Goal: Information Seeking & Learning: Learn about a topic

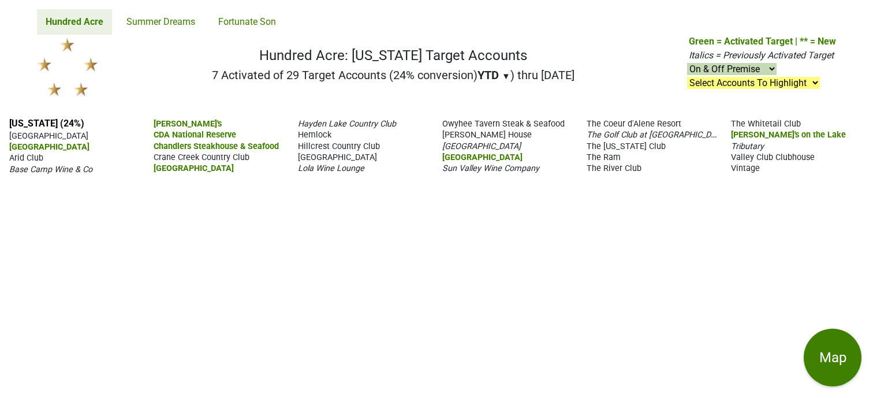
click at [609, 158] on span "The Ram" at bounding box center [604, 157] width 34 height 10
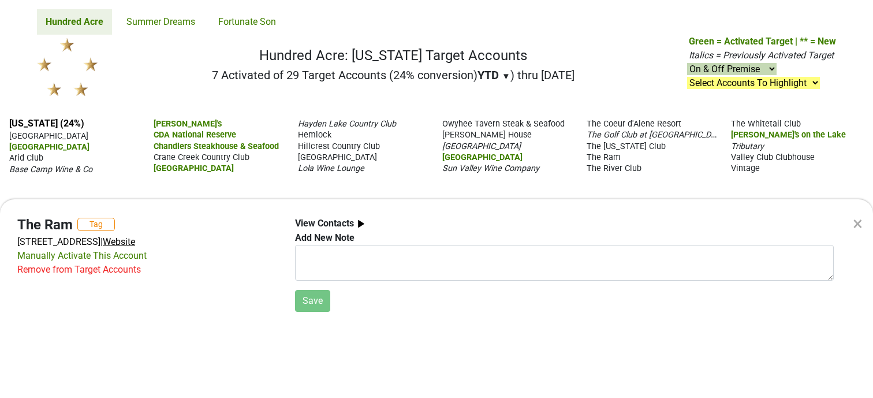
click at [135, 240] on span "Website" at bounding box center [119, 241] width 32 height 11
click at [98, 30] on div "× The Ram Tag 1 Sun Valley Rd, Sun Valley, ID 83353 | Website Manually Activate…" at bounding box center [436, 199] width 873 height 398
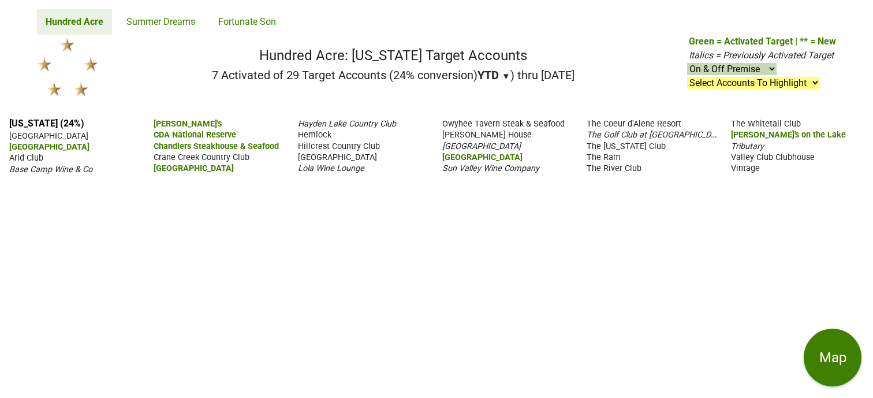
click at [757, 156] on span "Valley Club Clubhouse" at bounding box center [773, 157] width 84 height 10
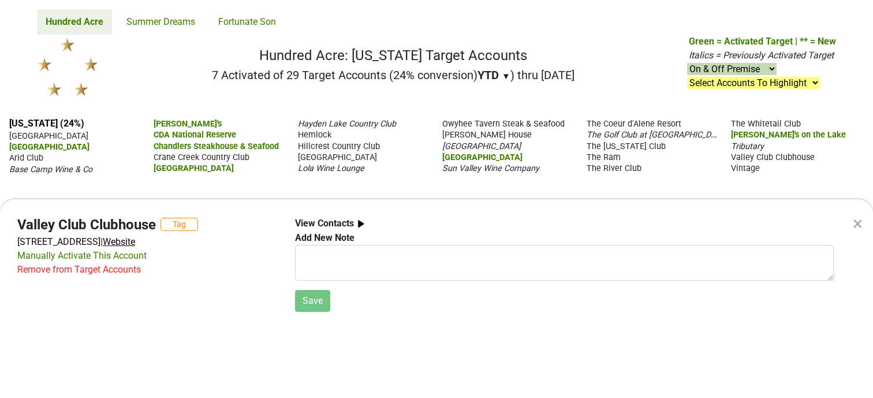
click at [135, 238] on span "Website" at bounding box center [119, 241] width 32 height 11
click at [747, 170] on div "× Valley Club Clubhouse Tag 100 Club View Dr N, Hailey, ID 83333 | Website Manu…" at bounding box center [436, 199] width 873 height 398
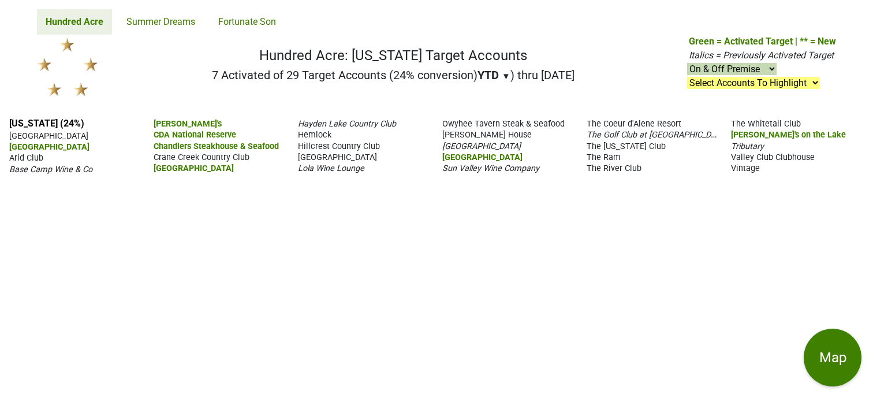
click at [747, 170] on span "Vintage" at bounding box center [745, 168] width 29 height 10
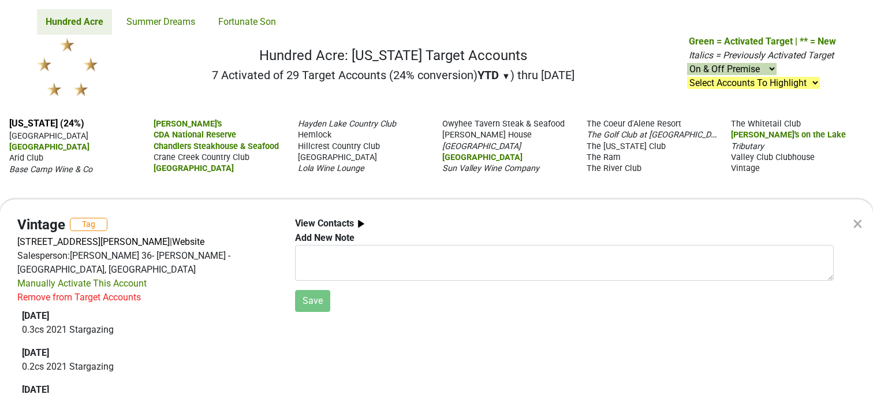
click at [747, 170] on div "× Vintage Tag 231 Leadville Ave, Ketchum, ID 83340 | Website Salesperson: DAVID…" at bounding box center [436, 199] width 873 height 398
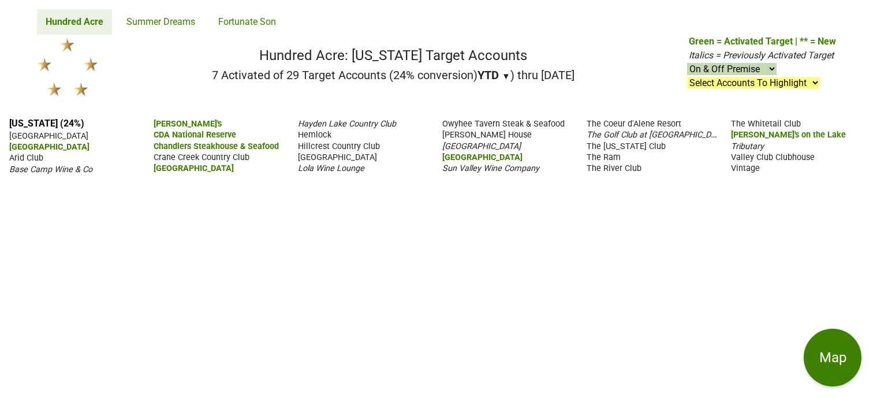
click at [747, 170] on span "Vintage" at bounding box center [745, 168] width 29 height 10
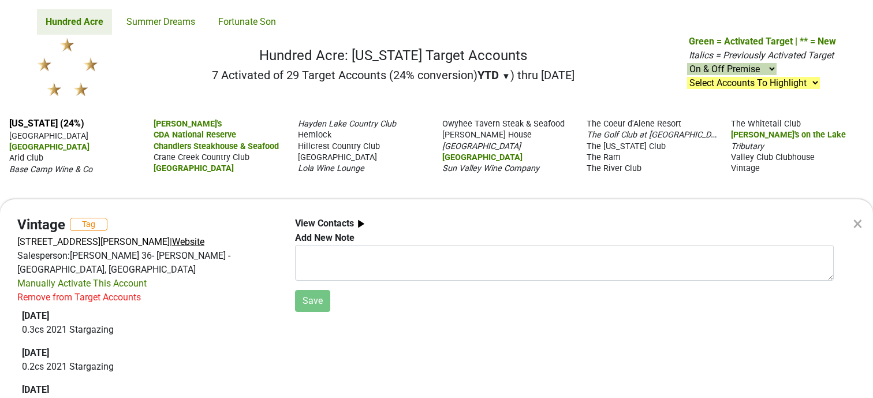
click at [195, 242] on span "Website" at bounding box center [188, 241] width 32 height 11
click at [657, 134] on div "× Vintage Tag 231 Leadville Ave, Ketchum, ID 83340 | Website Salesperson: DAVID…" at bounding box center [436, 199] width 873 height 398
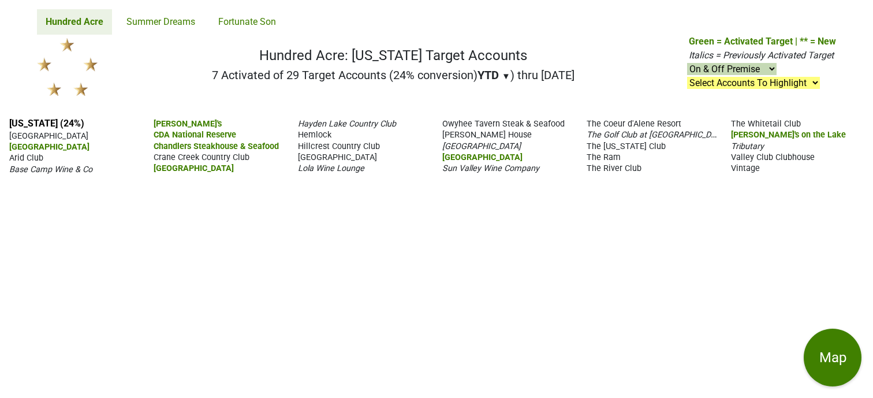
click at [626, 134] on span "The Golf Club at Black Rock" at bounding box center [657, 134] width 141 height 11
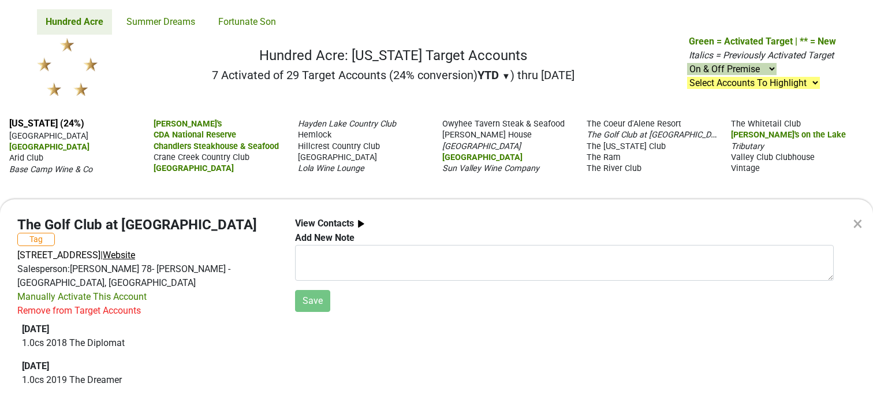
click at [135, 249] on span "Website" at bounding box center [119, 254] width 32 height 11
click at [605, 158] on div "× The Golf Club at Black Rock Tag 18168 S Kimberlite Dr, Coeur d'Alene, ID 8381…" at bounding box center [436, 199] width 873 height 398
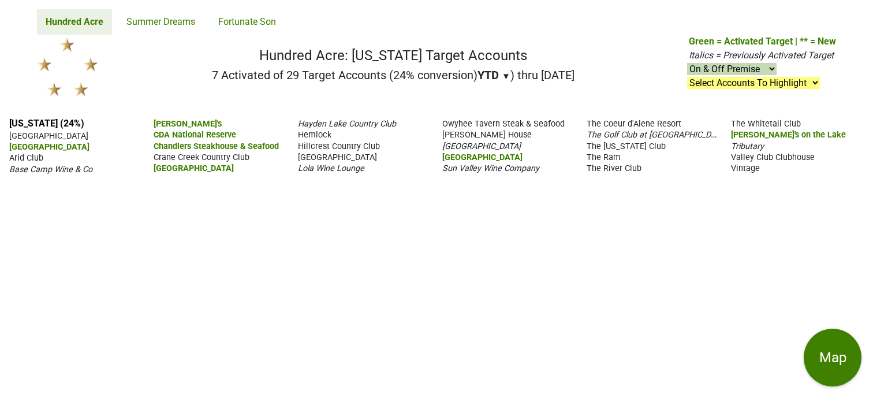
click at [605, 158] on span "The Ram" at bounding box center [604, 157] width 34 height 10
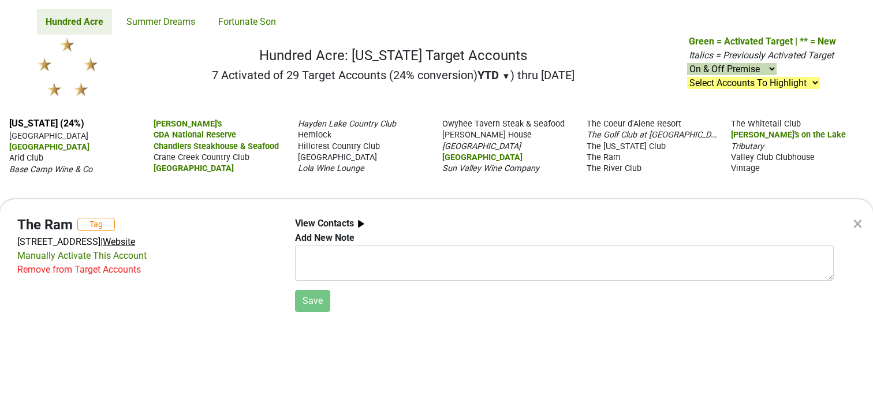
click at [135, 243] on span "Website" at bounding box center [119, 241] width 32 height 11
click at [629, 170] on div "× The Ram Tag 1 Sun Valley Rd, Sun Valley, ID 83353 | Website Manually Activate…" at bounding box center [436, 199] width 873 height 398
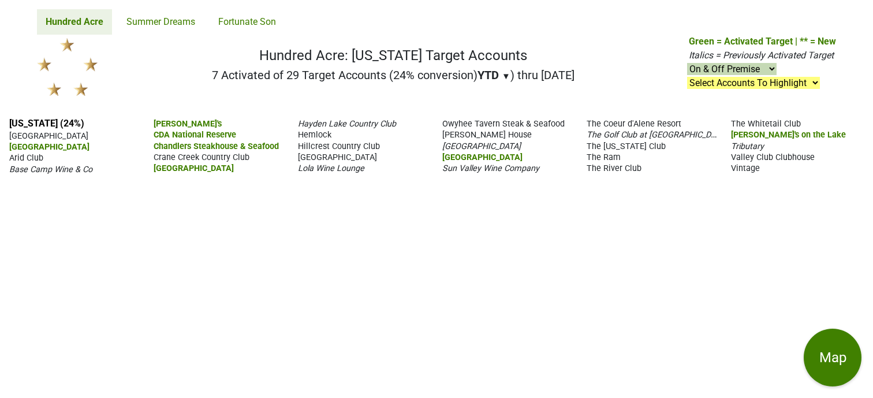
click at [629, 170] on span "The River Club" at bounding box center [614, 168] width 55 height 10
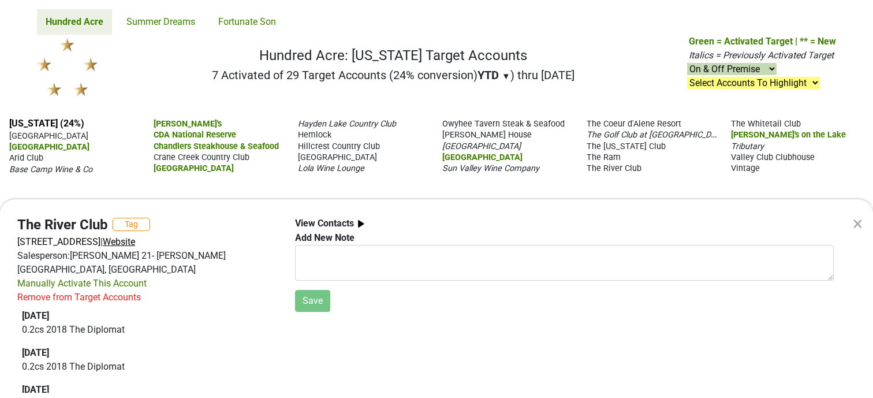
click at [135, 245] on span "Website" at bounding box center [119, 241] width 32 height 11
click at [739, 136] on div "× The River Club Tag 6515 W State St, Boise, ID 83714 | Website Salesperson: AN…" at bounding box center [436, 199] width 873 height 398
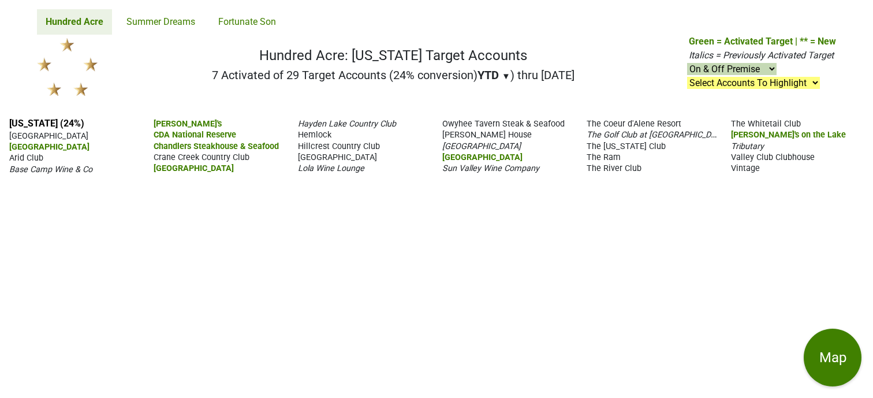
click at [739, 136] on span "Tony's on the Lake" at bounding box center [788, 135] width 115 height 10
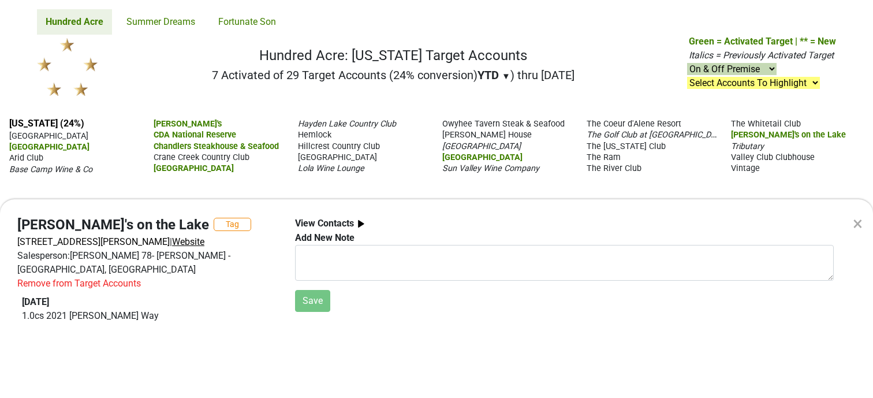
click at [204, 241] on span "Website" at bounding box center [188, 241] width 32 height 11
click at [748, 145] on div "× Tony's on the Lake Tag 6823 Coeur D'Alene Lake Dr, Coeur d'Alene, ID 83814 | …" at bounding box center [436, 199] width 873 height 398
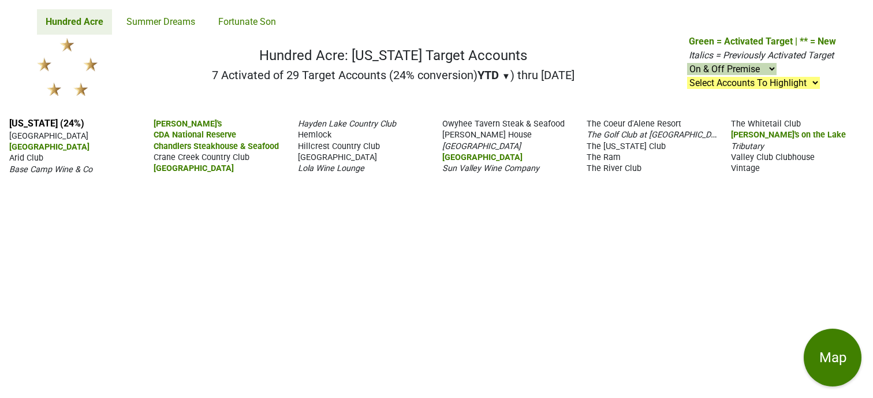
click at [748, 143] on span "Tributary" at bounding box center [747, 146] width 33 height 10
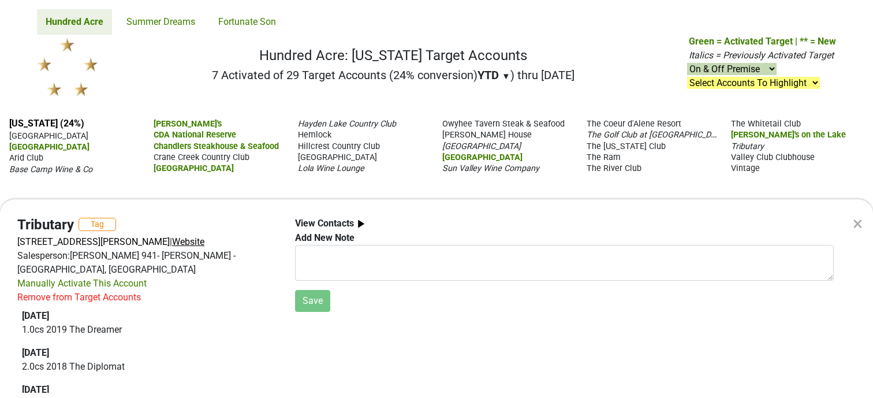
click at [204, 243] on span "Website" at bounding box center [188, 241] width 32 height 11
click at [752, 157] on div "× Tributary Tag 501 Huntsman Springs Dr, Driggs, ID 83422 | Website Salesperson…" at bounding box center [436, 199] width 873 height 398
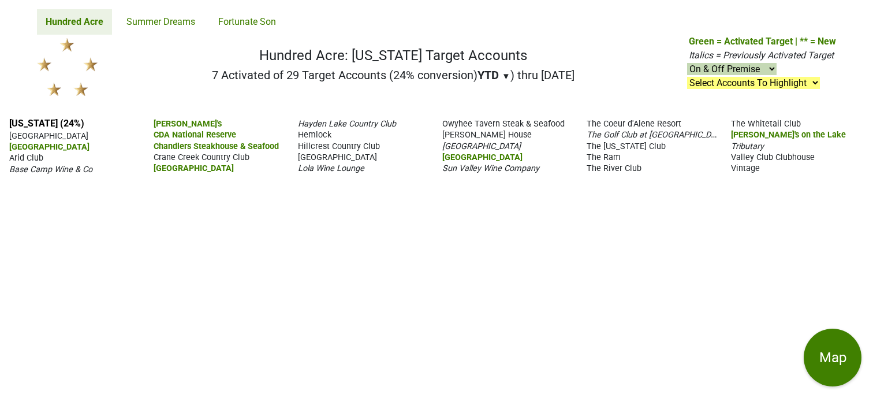
click at [752, 157] on span "Valley Club Clubhouse" at bounding box center [773, 157] width 84 height 10
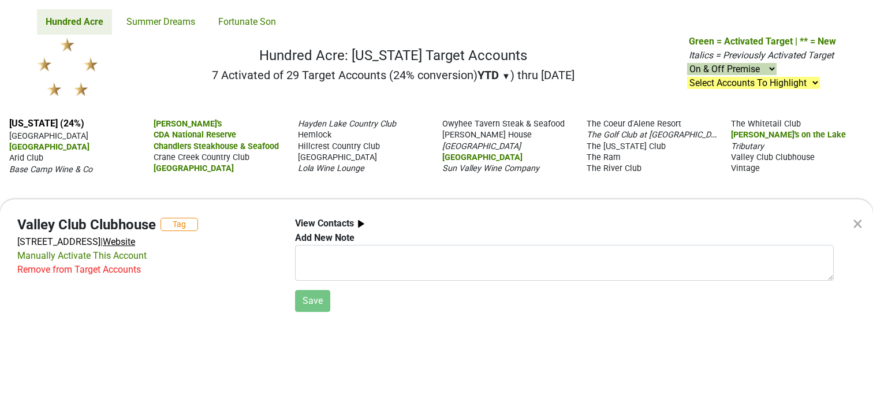
click at [135, 240] on span "Website" at bounding box center [119, 241] width 32 height 11
click at [26, 158] on div "× Valley Club Clubhouse Tag 100 Club View Dr N, Hailey, ID 83333 | Website Manu…" at bounding box center [436, 199] width 873 height 398
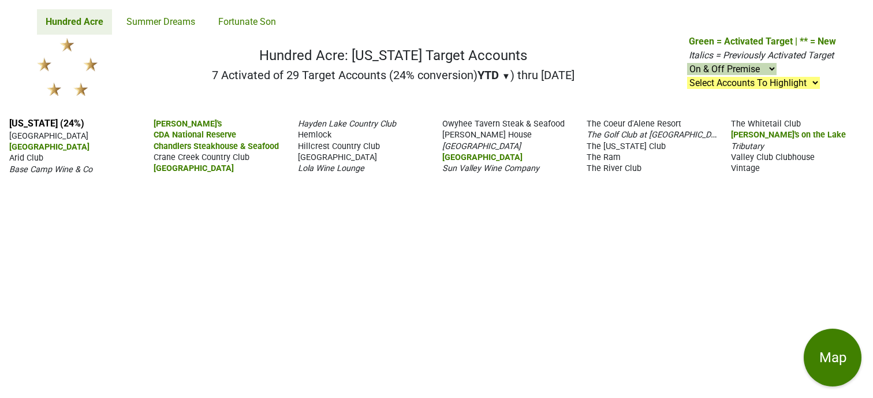
click at [26, 158] on span "Arid Club" at bounding box center [26, 158] width 34 height 10
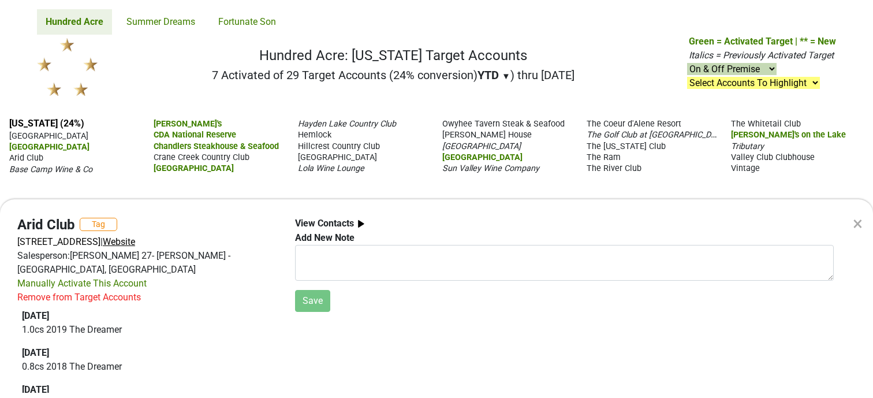
click at [135, 243] on span "Website" at bounding box center [119, 241] width 32 height 11
click at [84, 169] on div "× Arid Club Tag 1137 W River St, Boise, ID 83702 | Website Salesperson: ERIC EB…" at bounding box center [436, 199] width 873 height 398
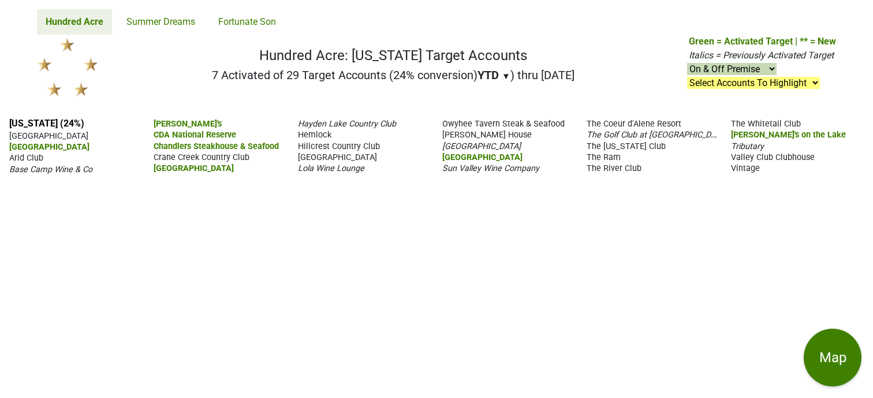
click at [84, 169] on span "Base Camp Wine & Co" at bounding box center [50, 170] width 83 height 10
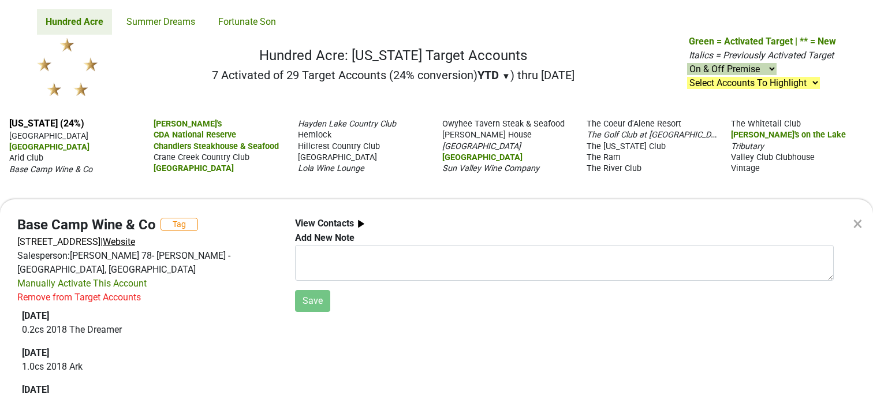
click at [135, 245] on span "Website" at bounding box center [119, 241] width 32 height 11
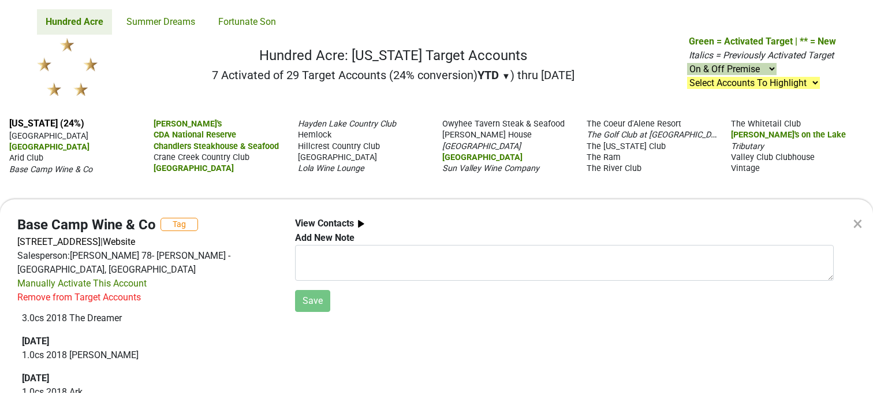
scroll to position [309, 0]
click at [174, 122] on div "× Base Camp Wine & Co Tag 3510 N Government Way, Coeur D Alene, ID 83815 | Webs…" at bounding box center [436, 199] width 873 height 398
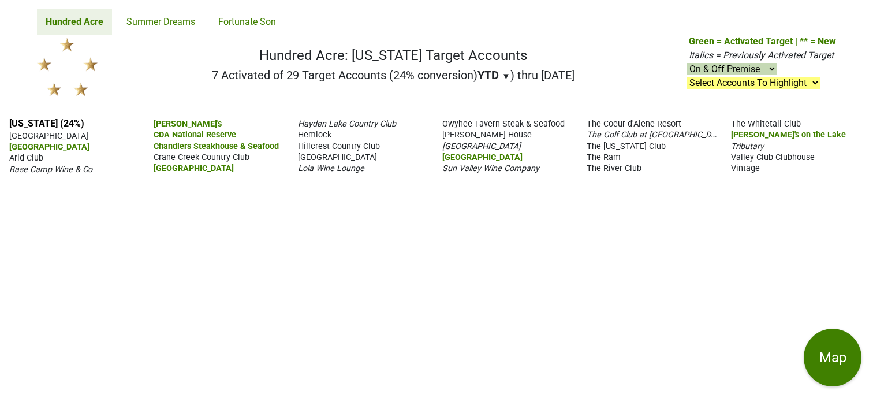
click at [174, 122] on span "Beverly's" at bounding box center [188, 124] width 68 height 10
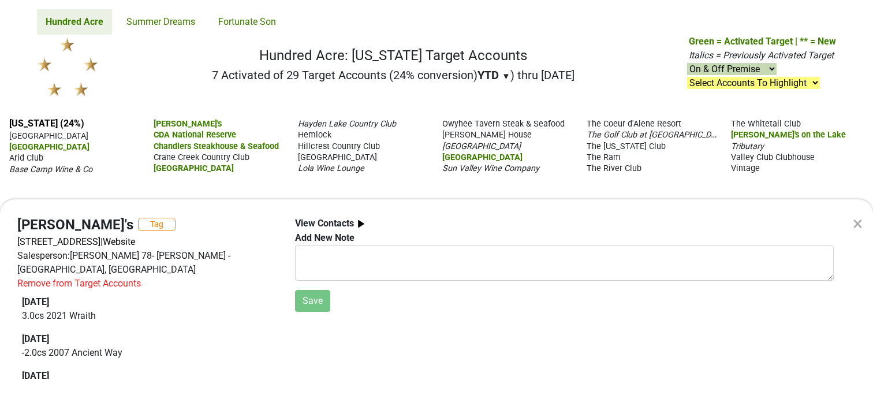
click at [185, 135] on div "× Beverly's Tag 115 S 2nd St, Coeur d alene, ID 83814 | Website Salesperson: CJ…" at bounding box center [436, 199] width 873 height 398
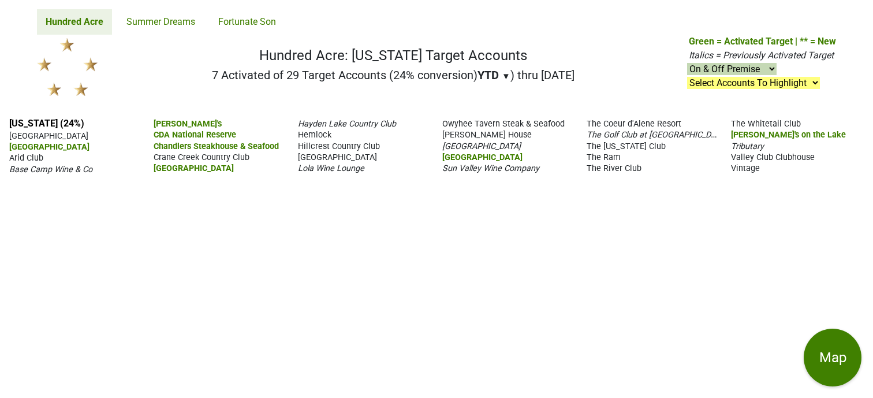
click at [185, 135] on span "CDA National Reserve" at bounding box center [195, 135] width 83 height 10
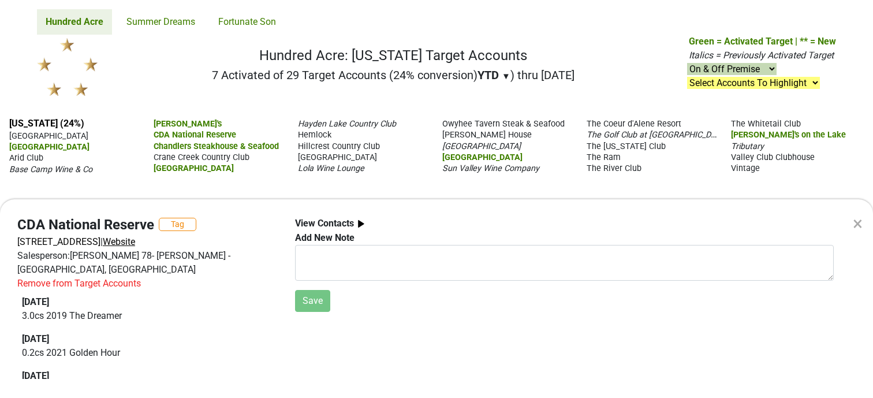
click at [135, 242] on span "Website" at bounding box center [119, 241] width 32 height 11
click at [228, 158] on div "× CDA National Reserve Tag 15260 S Chalk Hill Dr, Coeur d'Alene, ID 83814 | Web…" at bounding box center [436, 199] width 873 height 398
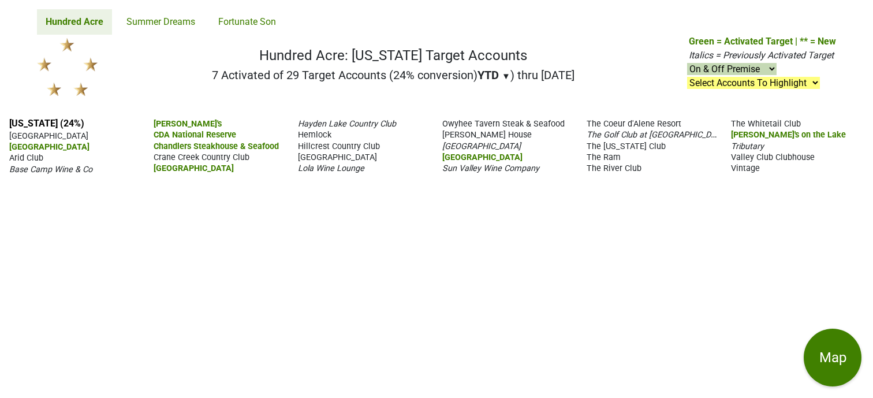
click at [228, 158] on span "Crane Creek Country Club" at bounding box center [202, 157] width 96 height 10
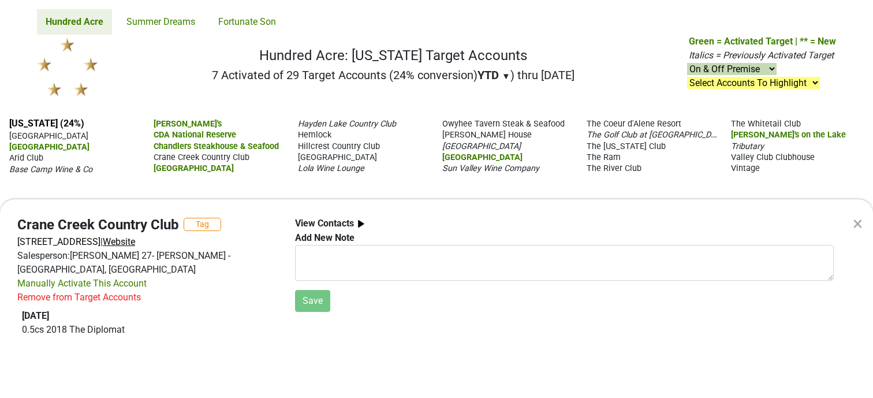
click at [135, 243] on span "Website" at bounding box center [119, 241] width 32 height 11
click at [341, 125] on div "× Crane Creek Country Club Tag 500 W Curling Dr, Boise, ID 83702 | Website Sale…" at bounding box center [436, 199] width 873 height 398
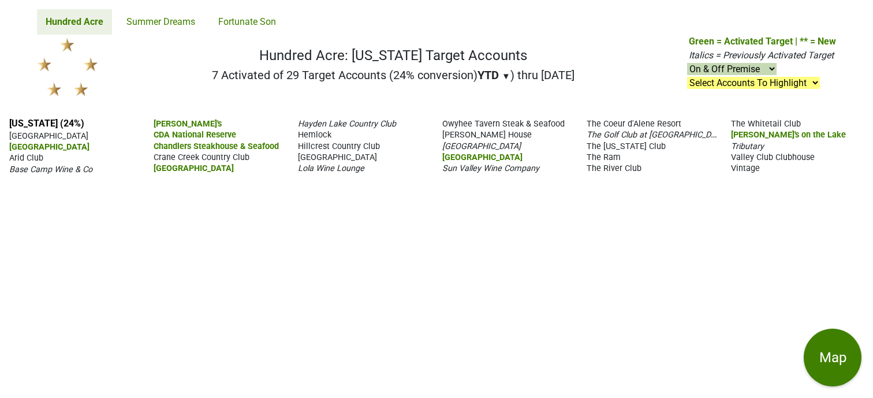
click at [341, 125] on span "Hayden Lake Country Club" at bounding box center [347, 124] width 98 height 10
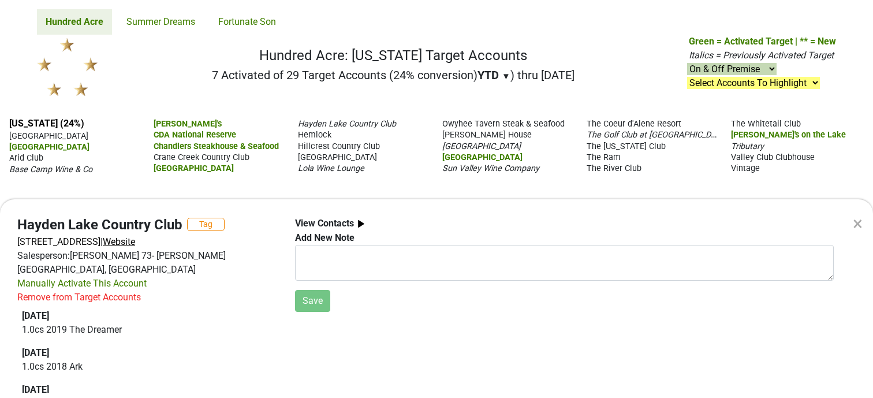
click at [135, 239] on span "Website" at bounding box center [119, 241] width 32 height 11
click at [323, 135] on div "× Hayden Lake Country Club Tag 2362 E Bozanta Dr, Hayden lake, ID 83835 | Websi…" at bounding box center [436, 199] width 873 height 398
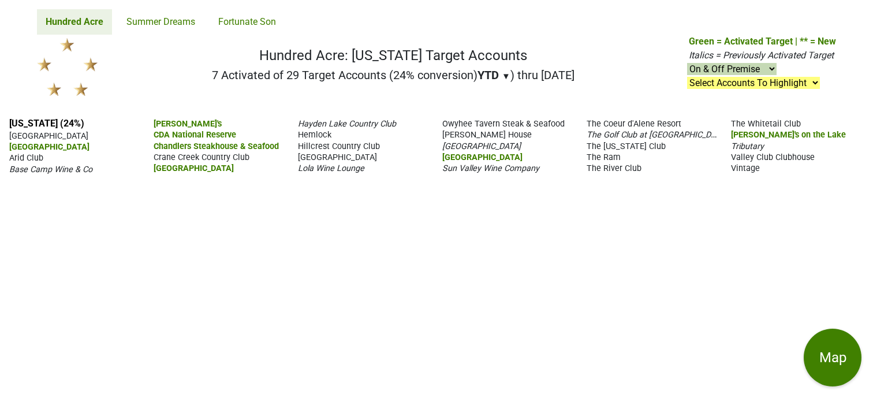
click at [323, 135] on span "Hemlock" at bounding box center [314, 135] width 33 height 10
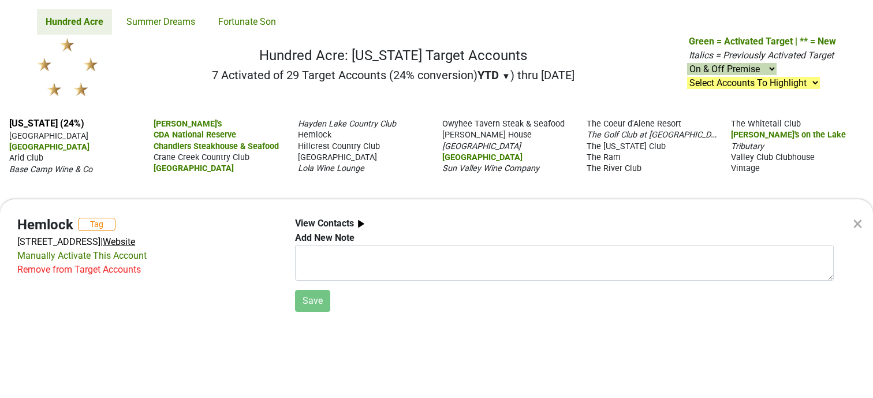
click at [135, 238] on span "Website" at bounding box center [119, 241] width 32 height 11
click at [346, 148] on div "× Hemlock Tag 500 S Capitol Blvd, Boise, ID 83702 | Website Manually Activate T…" at bounding box center [436, 199] width 873 height 398
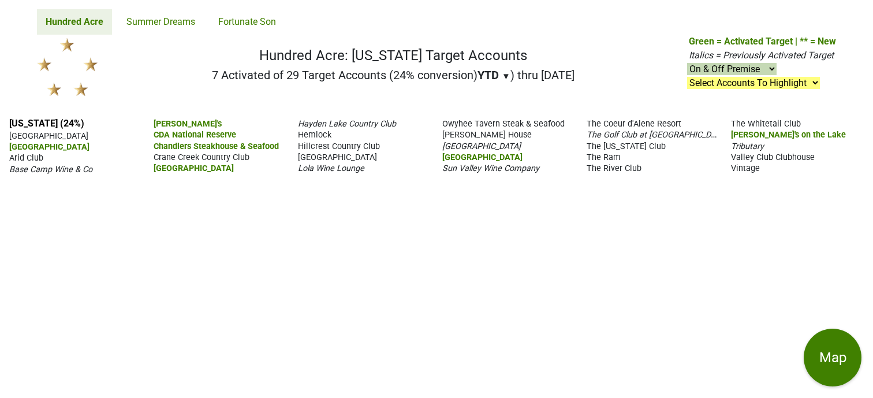
click at [346, 148] on span "Hillcrest Country Club" at bounding box center [339, 146] width 82 height 10
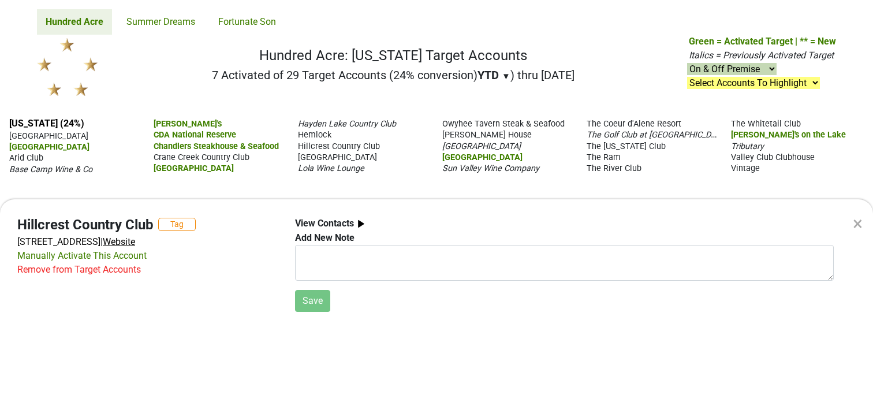
click at [135, 243] on span "Website" at bounding box center [119, 241] width 32 height 11
click at [338, 155] on div "× Hillcrest Country Club Tag 4610 Hillcrest Dr, Boise, ID 83705 | Website Manua…" at bounding box center [436, 199] width 873 height 398
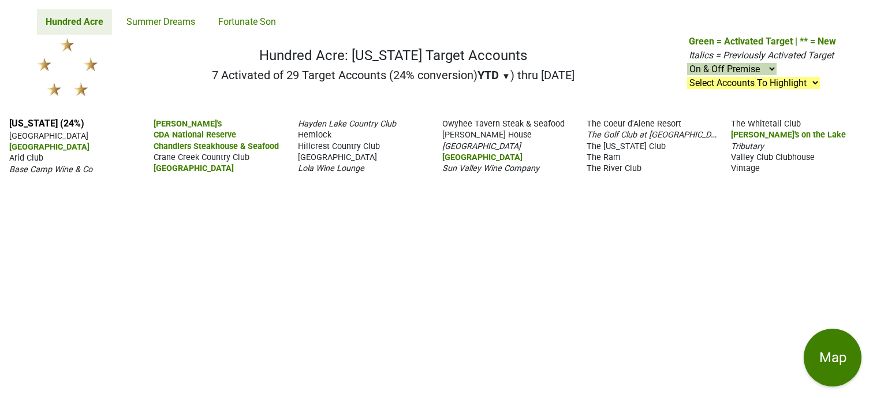
click at [338, 155] on span "Hyde Park Wine Shop" at bounding box center [337, 157] width 79 height 10
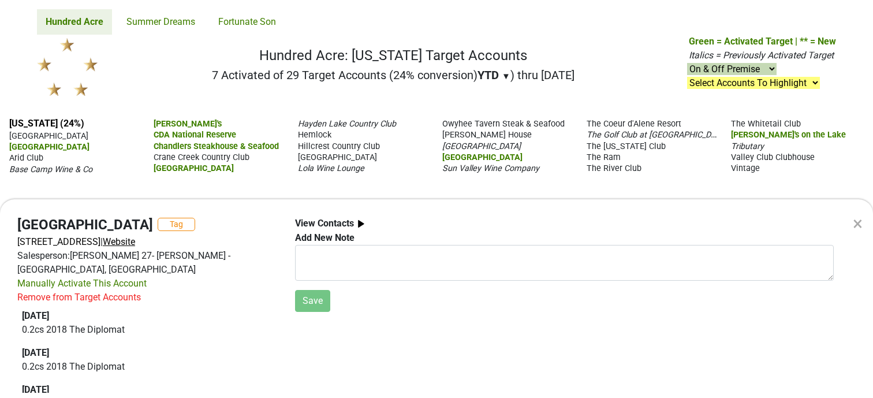
click at [135, 242] on span "Website" at bounding box center [119, 241] width 32 height 11
click at [344, 170] on div "× Hyde Park Wine Shop Tag 1304 W Alturas St, Boise, ID 83702 | Website Salesper…" at bounding box center [436, 199] width 873 height 398
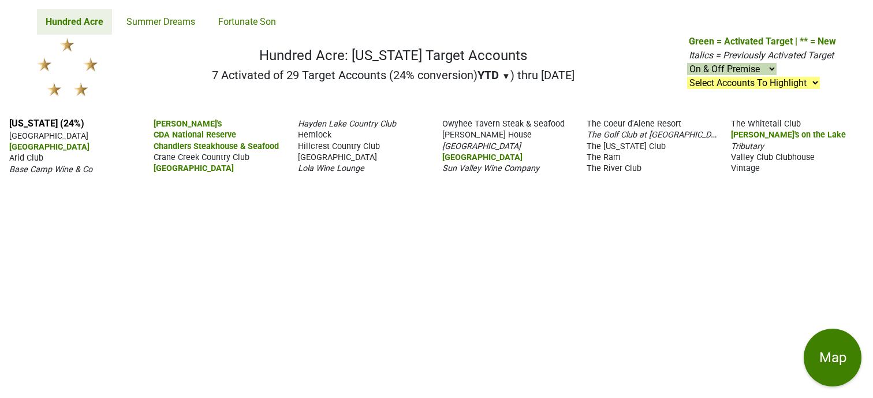
click at [344, 170] on span "Lola Wine Lounge" at bounding box center [331, 168] width 66 height 10
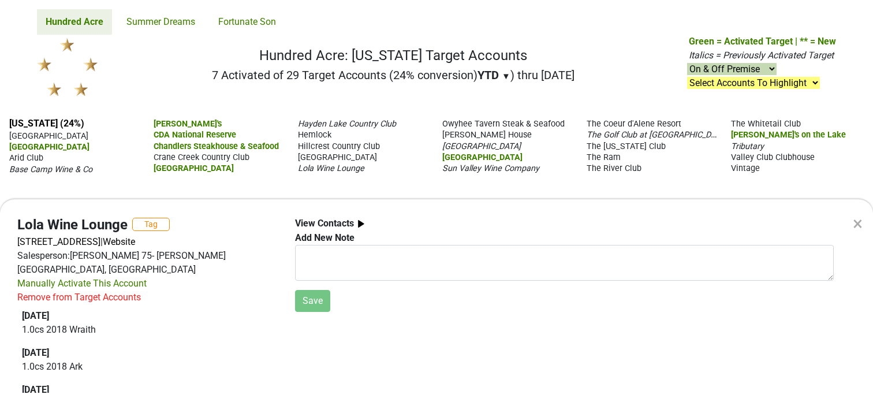
click at [234, 234] on div "Lola Wine Lounge Tag 722 E Lakeside Ave, Coeur d'Alene, ID 83814 | Website Sale…" at bounding box center [148, 307] width 278 height 181
click at [135, 240] on span "Website" at bounding box center [119, 241] width 32 height 11
click at [135, 245] on span "Website" at bounding box center [119, 241] width 32 height 11
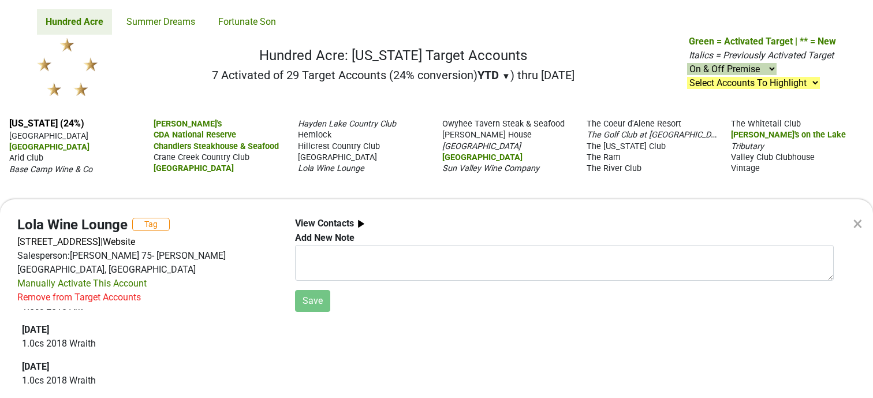
scroll to position [64, 0]
click at [485, 123] on div "× Lola Wine Lounge Tag 722 E Lakeside Ave, Coeur d'Alene, ID 83814 | Website Sa…" at bounding box center [436, 199] width 873 height 398
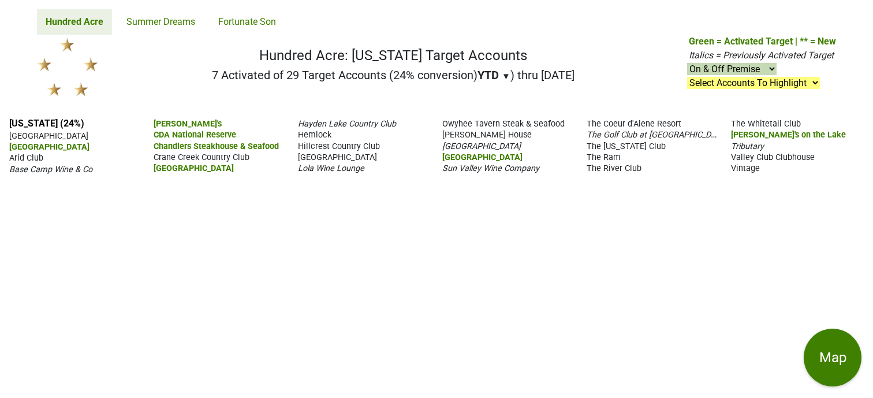
click at [485, 123] on span "Owyhee Tavern Steak & Seafood" at bounding box center [503, 124] width 122 height 10
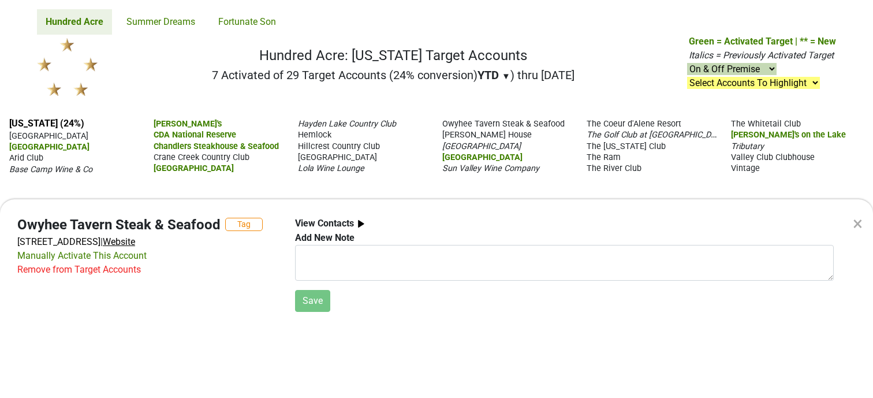
click at [135, 246] on span "Website" at bounding box center [119, 241] width 32 height 11
click at [466, 144] on div "× Owyhee Tavern Steak & Seafood Tag 1109 Main St, Boise, ID 83702 | Website Man…" at bounding box center [436, 199] width 873 height 398
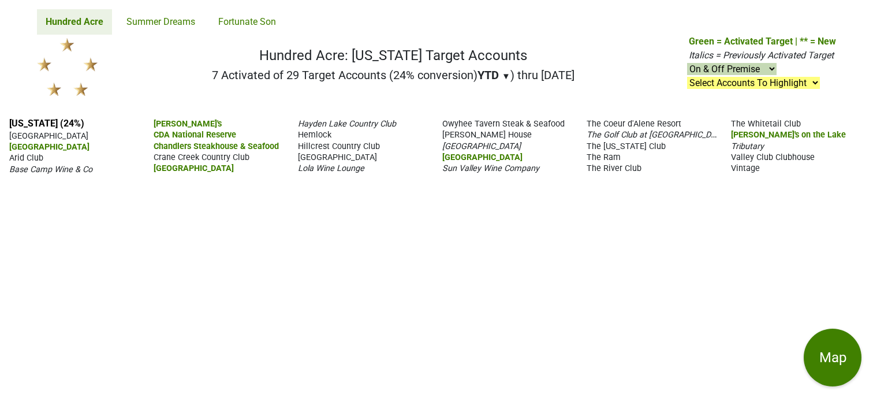
click at [466, 144] on span "Shore Lodge" at bounding box center [481, 146] width 79 height 10
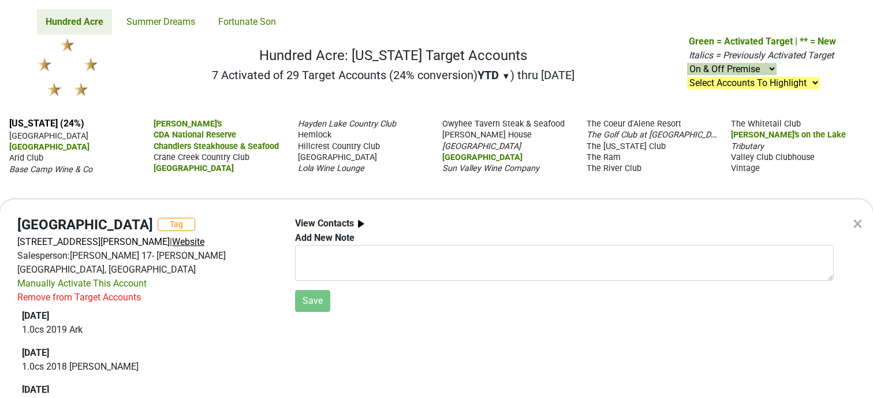
click at [181, 244] on span "Website" at bounding box center [188, 241] width 32 height 11
click at [632, 135] on div "× Shore Lodge Tag 501 W Lake St, McCall, ID 83638 | Website Salesperson: RANDY …" at bounding box center [436, 199] width 873 height 398
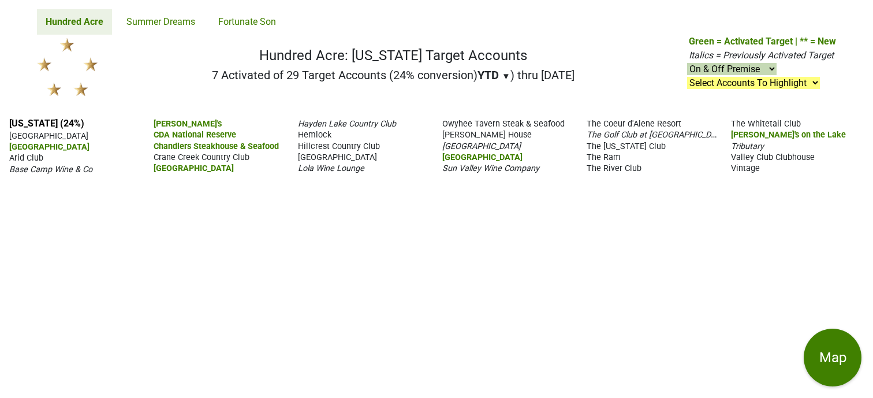
click at [632, 135] on span "The Golf Club at Black Rock" at bounding box center [657, 134] width 141 height 11
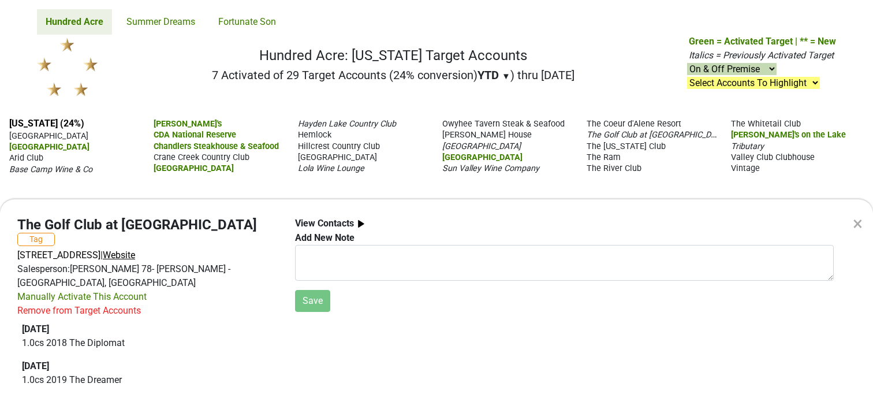
click at [135, 249] on span "Website" at bounding box center [119, 254] width 32 height 11
click at [640, 125] on div "× The Golf Club at Black Rock Tag 18168 S Kimberlite Dr, Coeur d'Alene, ID 8381…" at bounding box center [436, 199] width 873 height 398
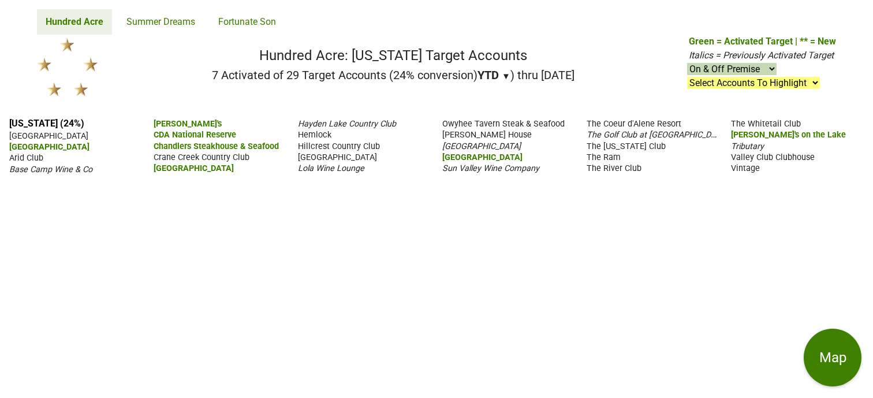
click at [640, 125] on span "The Coeur d'Alene Resort" at bounding box center [634, 124] width 95 height 10
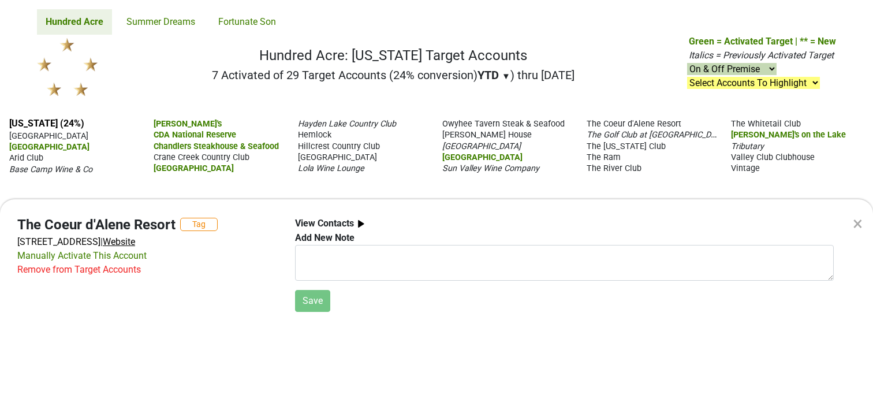
click at [135, 244] on span "Website" at bounding box center [119, 241] width 32 height 11
click at [473, 154] on div "× The Coeur d'Alene Resort Tag 115 S 2nd St, Coeur d'Alene, ID 83814 | Website …" at bounding box center [436, 199] width 873 height 398
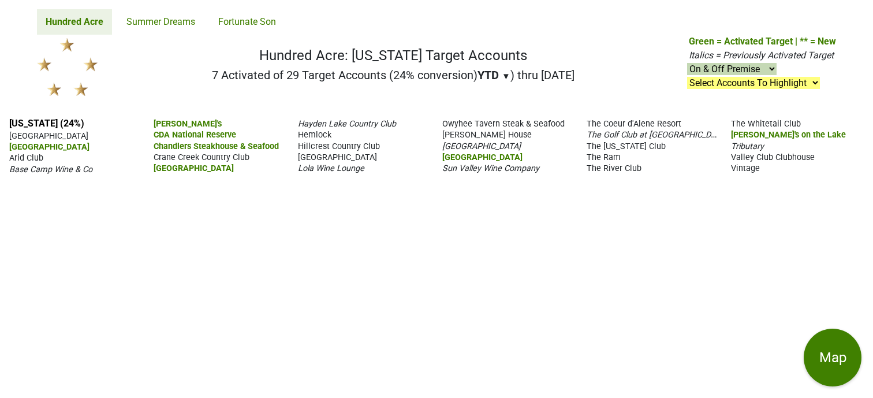
click at [473, 154] on span "Sun Valley Resort" at bounding box center [482, 157] width 80 height 10
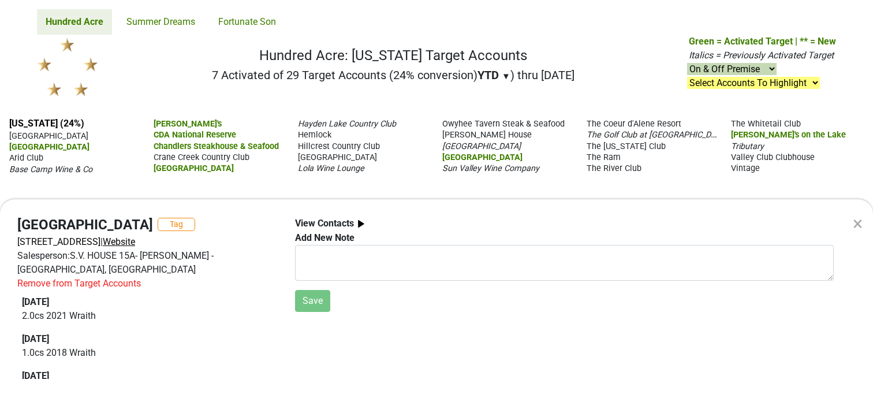
click at [135, 244] on span "Website" at bounding box center [119, 241] width 32 height 11
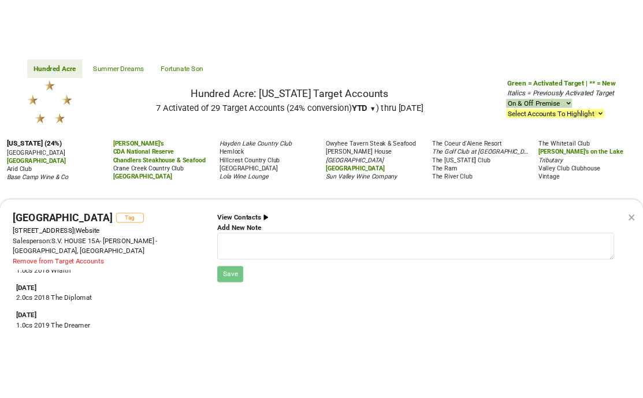
scroll to position [101, 0]
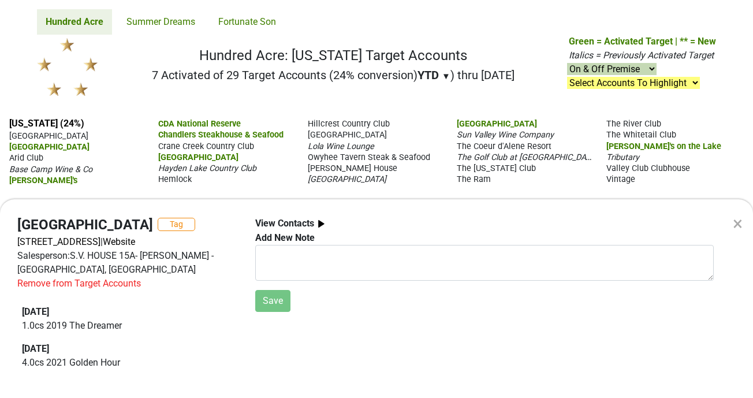
click at [476, 180] on div "× Sun Valley Resort Tag 1 Sun Valley Rd, Sun Valley, ID 83353 | Website Salespe…" at bounding box center [376, 199] width 753 height 398
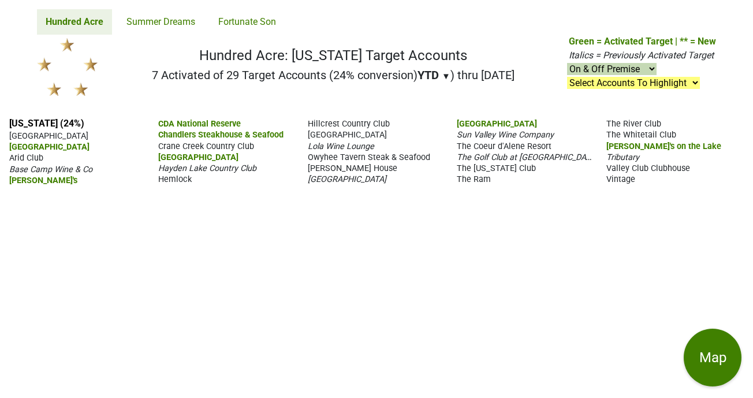
click at [476, 180] on span "The Ram" at bounding box center [474, 179] width 34 height 10
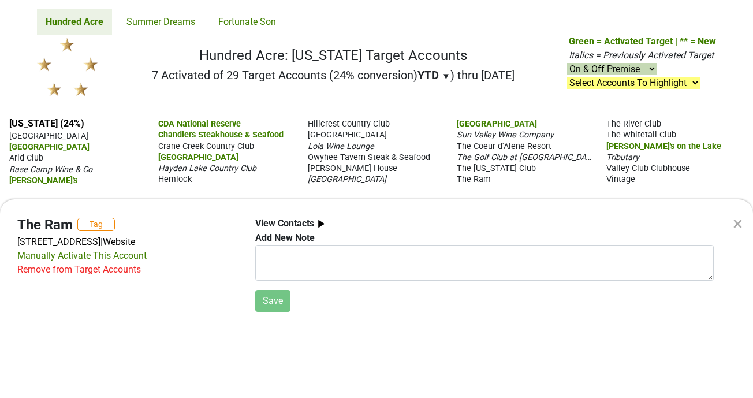
click at [135, 241] on span "Website" at bounding box center [119, 241] width 32 height 11
click at [628, 122] on div "× The Ram Tag 1 Sun Valley Rd, Sun Valley, ID 83353 | Website Manually Activate…" at bounding box center [376, 199] width 753 height 398
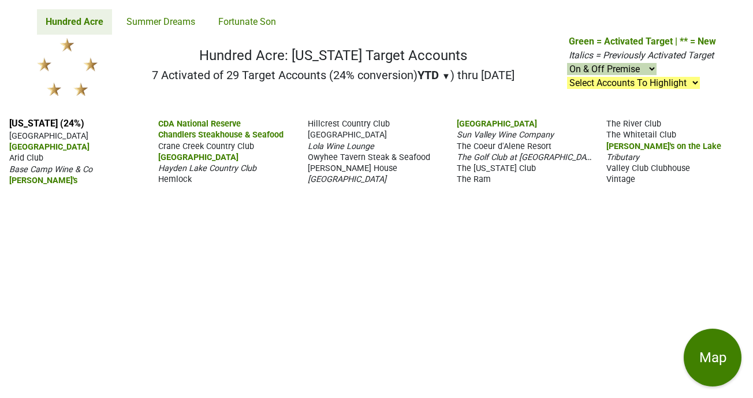
click at [504, 166] on span "The Idaho Club" at bounding box center [496, 168] width 79 height 10
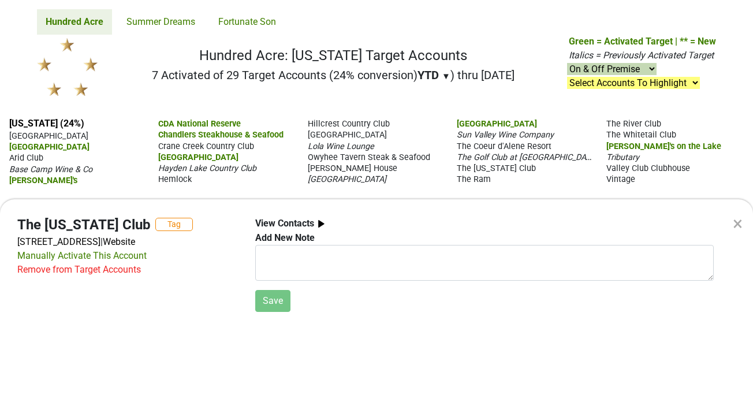
click at [621, 124] on div "× The Idaho Club Tag 151 Clubhouse Way, Sandpoint, ID 83864 | Website Manually …" at bounding box center [376, 199] width 753 height 398
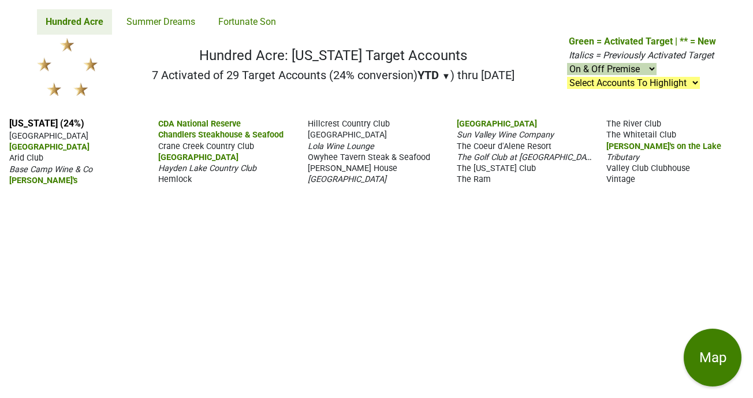
click at [621, 124] on span "The River Club" at bounding box center [633, 124] width 55 height 10
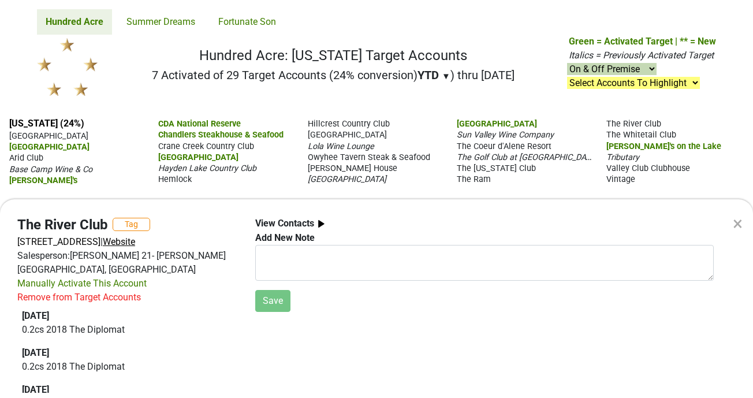
click at [135, 241] on span "Website" at bounding box center [119, 241] width 32 height 11
click at [490, 171] on div "× The River Club Tag 6515 W State St, Boise, ID 83714 | Website Salesperson: AN…" at bounding box center [376, 199] width 753 height 398
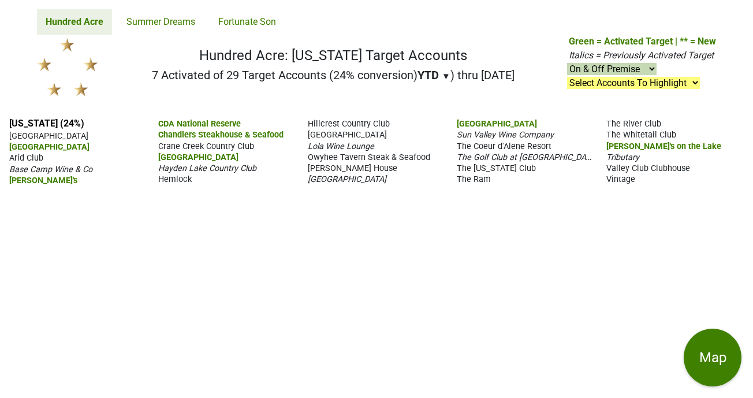
click at [490, 171] on span "The Idaho Club" at bounding box center [496, 168] width 79 height 10
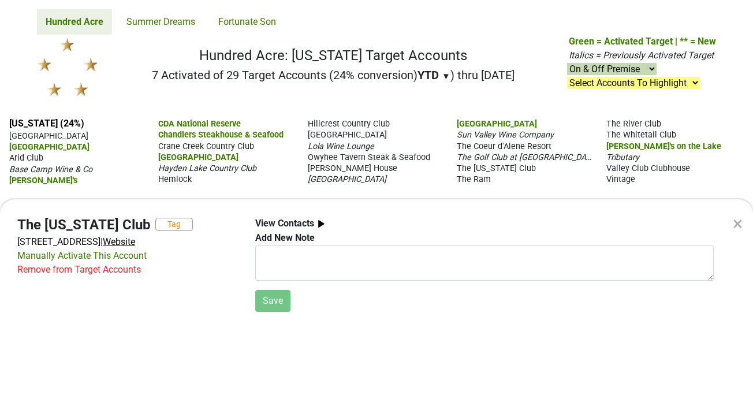
click at [135, 243] on span "Website" at bounding box center [119, 241] width 32 height 11
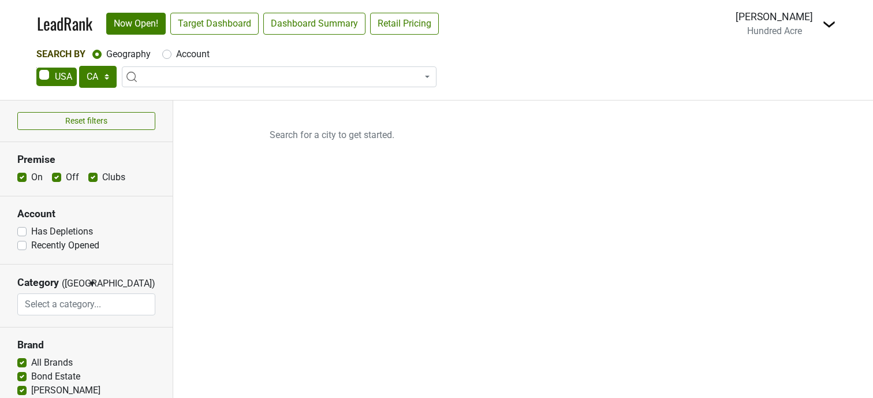
select select "CA"
select select
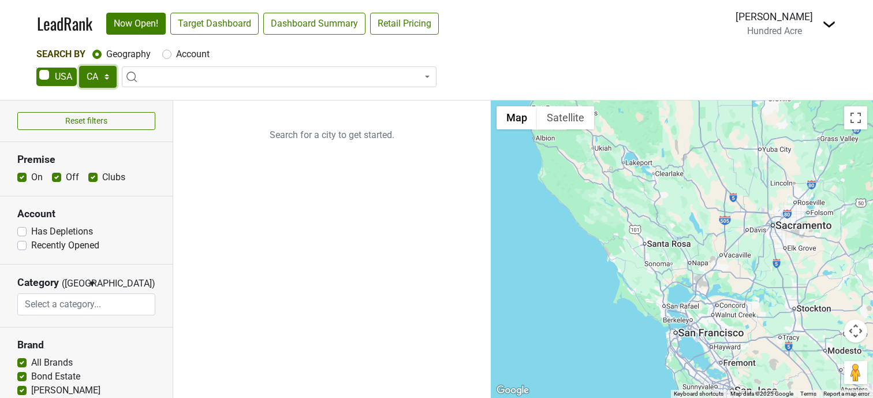
click at [101, 70] on select "AK AL AR AZ CA CO CT DC DE FL [GEOGRAPHIC_DATA] HI IA ID IL IN KS [GEOGRAPHIC_D…" at bounding box center [98, 77] width 38 height 22
select select "ID"
click at [79, 66] on select "AK AL AR AZ CA CO CT DC DE FL [GEOGRAPHIC_DATA] HI IA ID IL IN KS [GEOGRAPHIC_D…" at bounding box center [98, 77] width 38 height 22
type input "I"
click at [195, 58] on label "Account" at bounding box center [192, 54] width 33 height 14
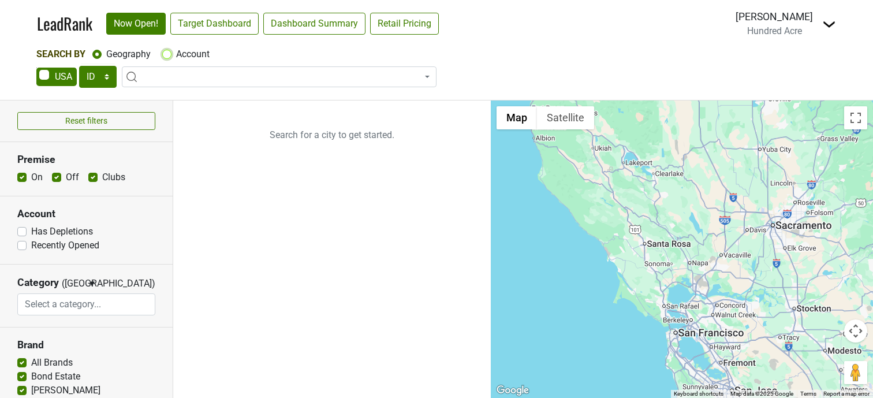
click at [171, 58] on input "Account" at bounding box center [166, 53] width 9 height 12
radio input "true"
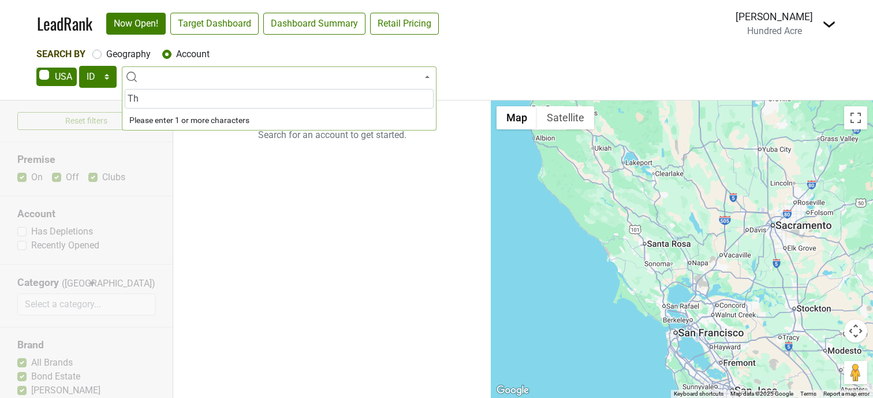
type input "T"
type input "D"
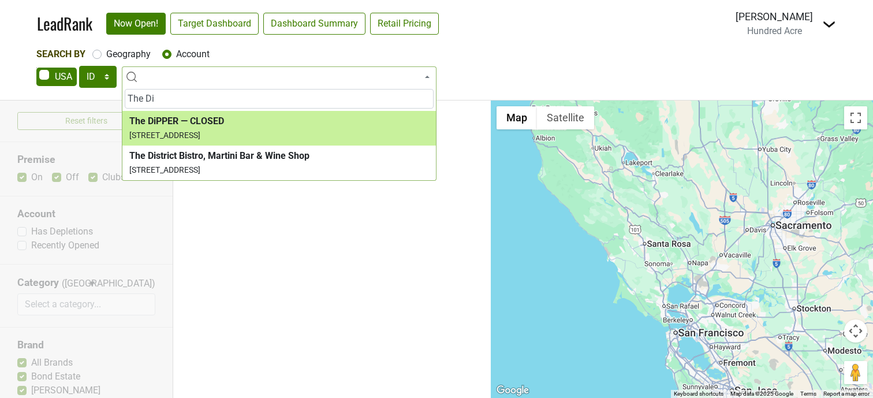
click at [160, 94] on input "The Di" at bounding box center [279, 99] width 309 height 20
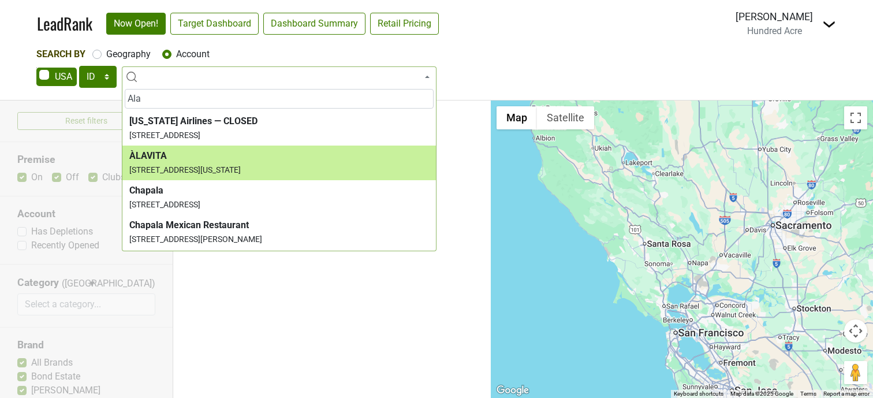
type input "Ala"
select select "123538844"
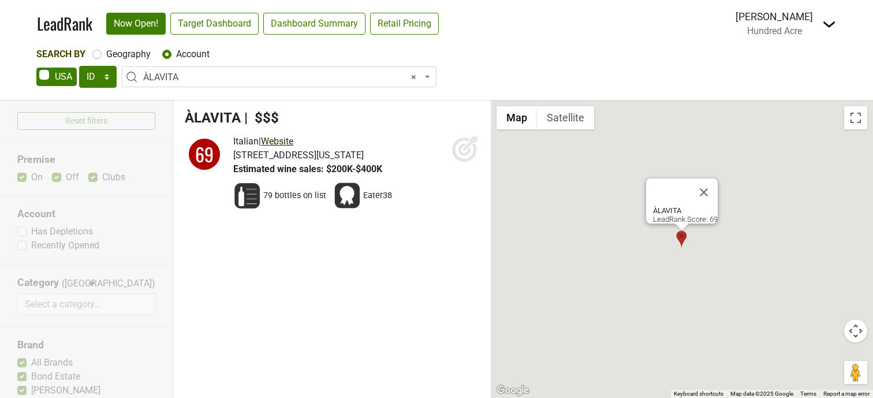
click at [293, 142] on link "Website" at bounding box center [277, 141] width 32 height 11
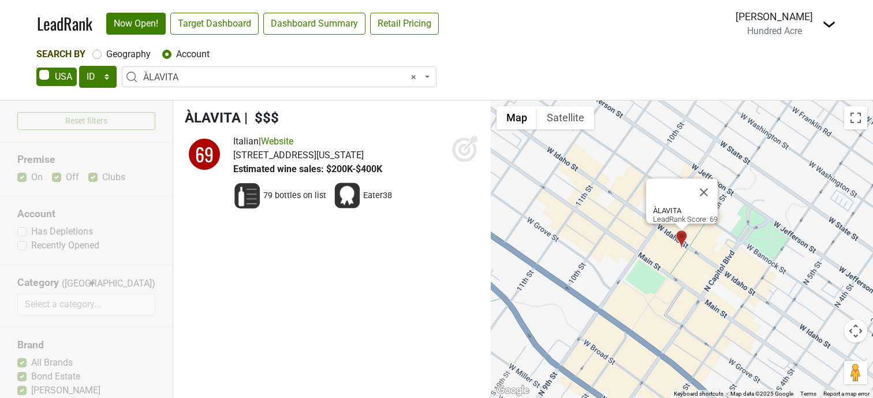
click at [222, 82] on span "× ÀLAVITA" at bounding box center [282, 77] width 279 height 14
click at [211, 76] on span "× ÀLAVITA" at bounding box center [282, 77] width 279 height 14
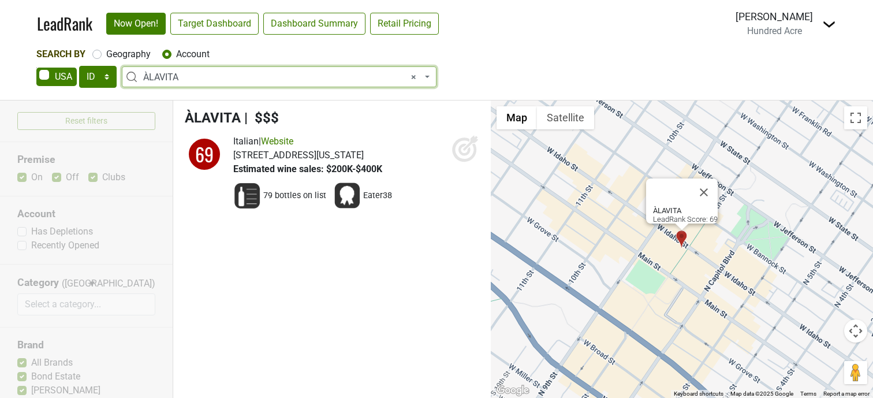
click at [211, 76] on span "× ÀLAVITA" at bounding box center [282, 77] width 279 height 14
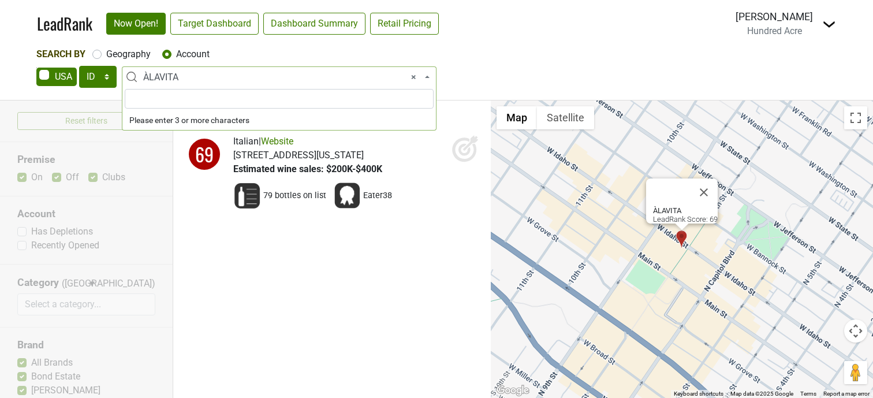
click at [211, 76] on span "× ÀLAVITA" at bounding box center [282, 77] width 279 height 14
type input "H"
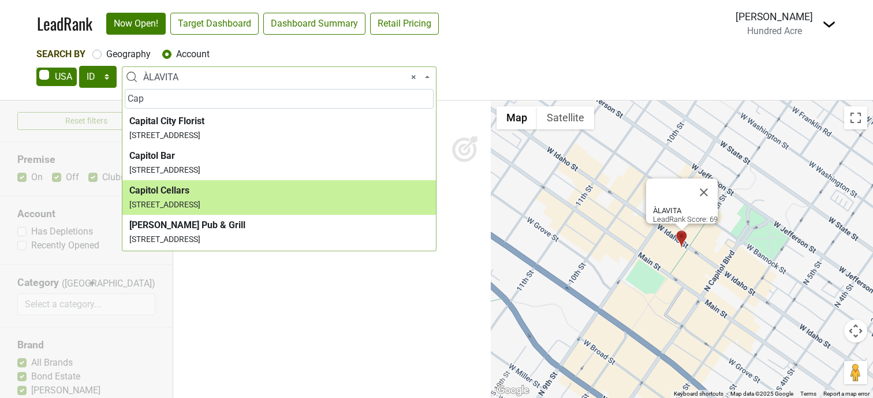
type input "Cap"
select select "123528868"
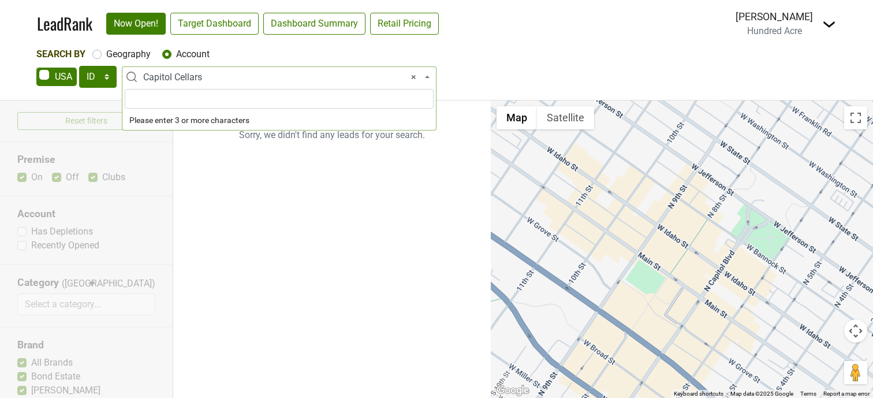
click at [231, 80] on span "× Capitol Cellars" at bounding box center [282, 77] width 279 height 14
click at [231, 79] on span "× Capitol Cellars" at bounding box center [282, 77] width 279 height 14
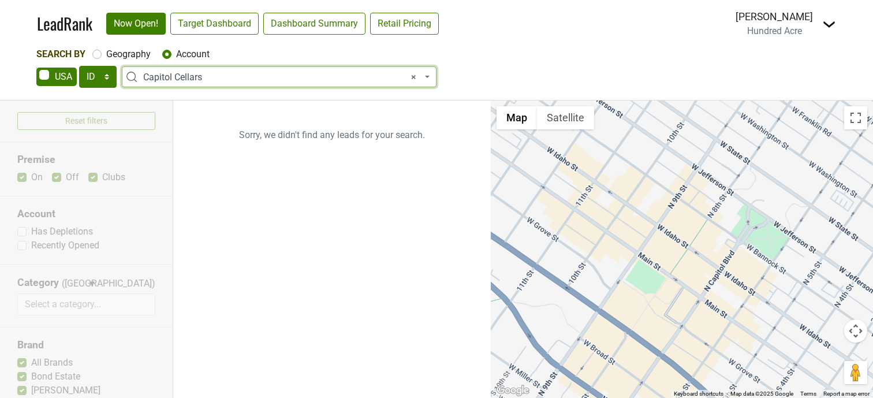
click at [231, 81] on span "× Capitol Cellars" at bounding box center [282, 77] width 279 height 14
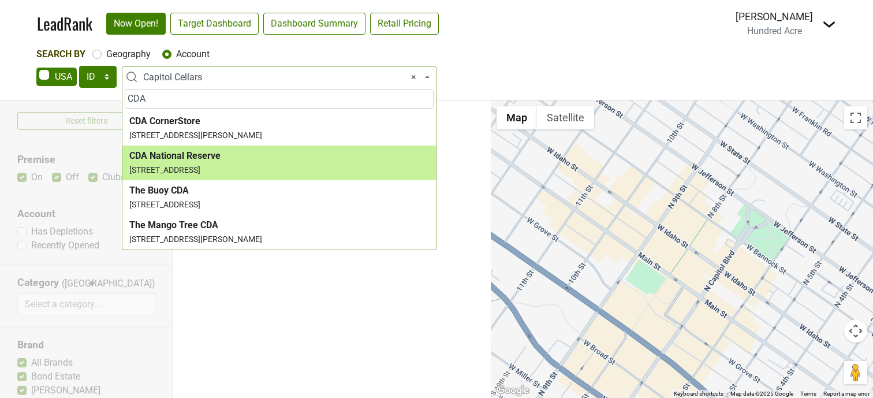
type input "CDA"
select select "123996220"
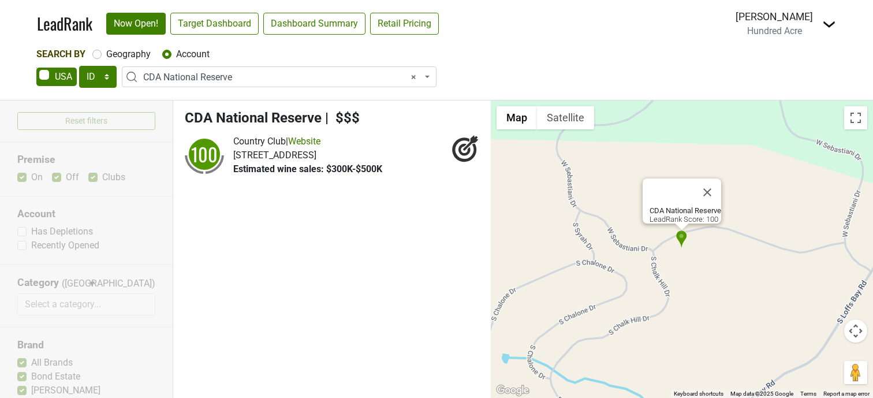
click at [179, 76] on span "× CDA National Reserve" at bounding box center [282, 77] width 279 height 14
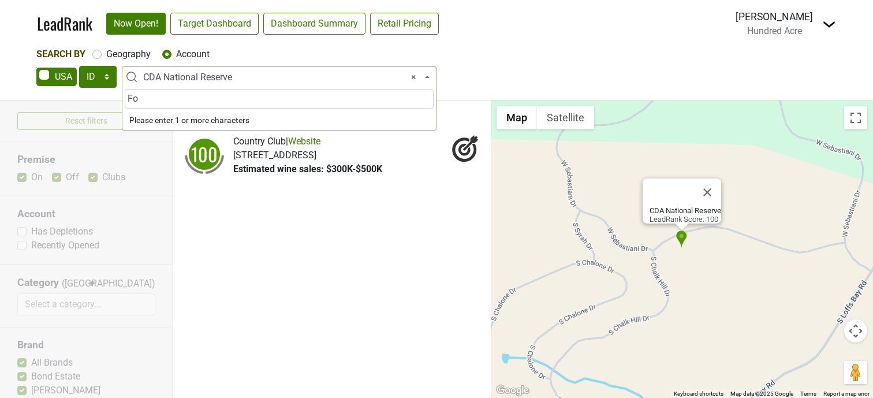
type input "F"
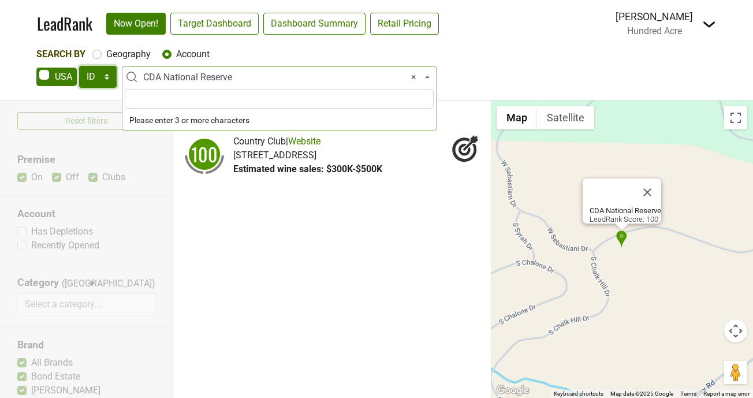
click at [109, 78] on select "AK AL AR AZ CA CO CT DC DE FL [GEOGRAPHIC_DATA] HI IA ID IL IN KS [GEOGRAPHIC_D…" at bounding box center [98, 77] width 38 height 22
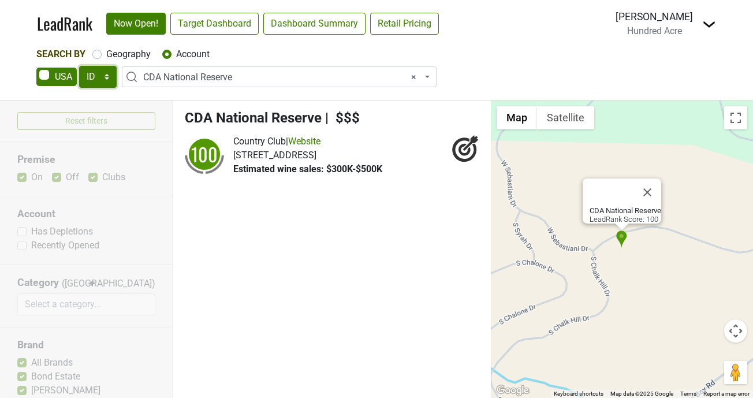
select select "TN"
click at [79, 66] on select "AK AL AR AZ CA CO CT DC DE FL [GEOGRAPHIC_DATA] HI IA ID IL IN KS [GEOGRAPHIC_D…" at bounding box center [98, 77] width 38 height 22
select select
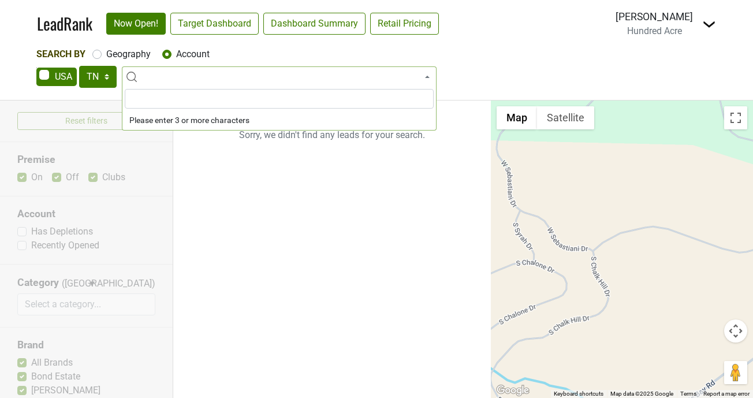
click at [137, 55] on label "Geography" at bounding box center [128, 54] width 44 height 14
click at [102, 55] on input "Geography" at bounding box center [96, 53] width 9 height 12
radio input "true"
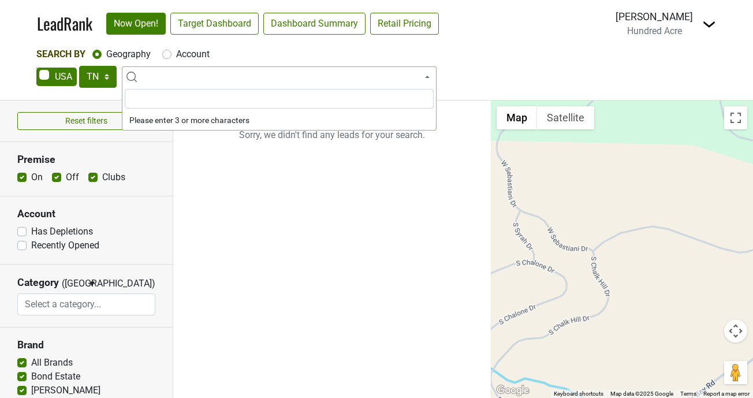
click at [172, 101] on input "search" at bounding box center [279, 99] width 309 height 20
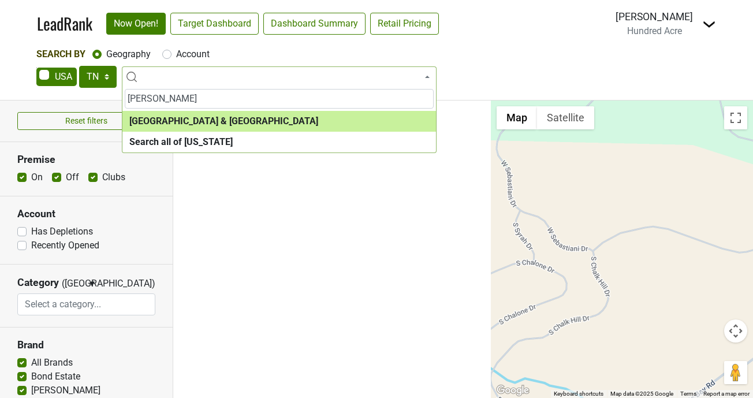
type input "[PERSON_NAME]"
select select "1063"
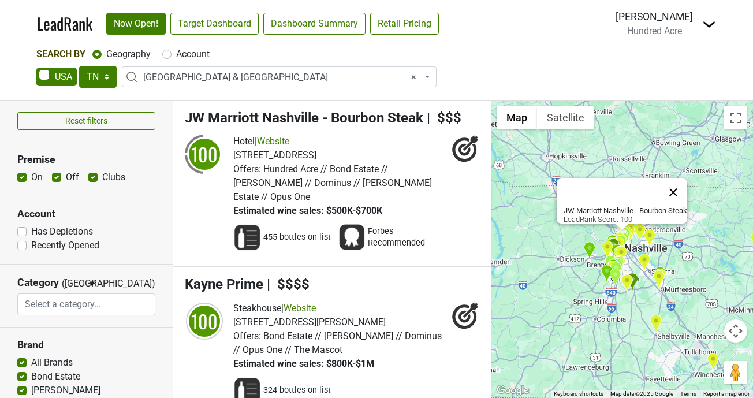
click at [676, 184] on button "Close" at bounding box center [673, 192] width 28 height 28
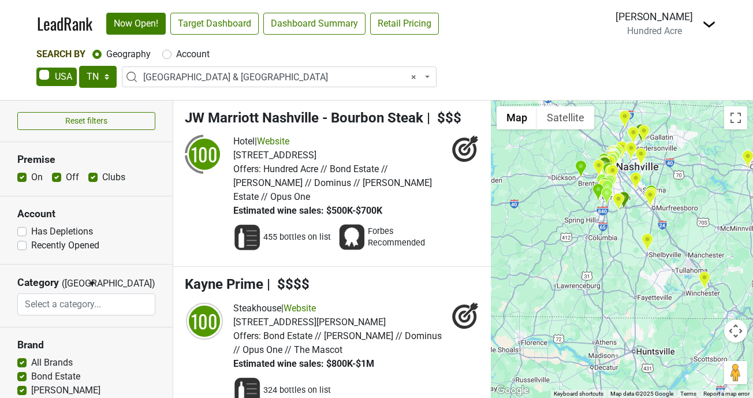
click at [704, 277] on img "The Sewanee Inn" at bounding box center [704, 280] width 12 height 19
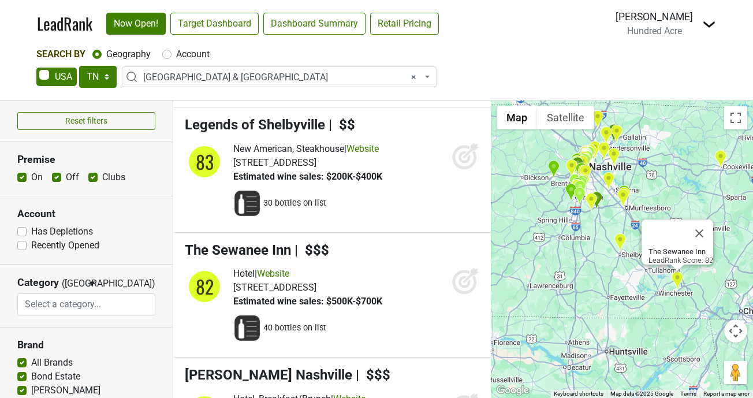
scroll to position [9234, 0]
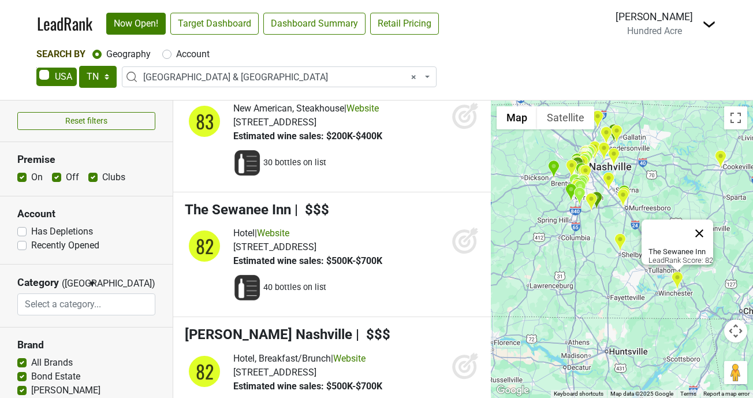
click at [703, 229] on button "Close" at bounding box center [699, 233] width 28 height 28
click at [621, 242] on img "Legends of Shelbyville" at bounding box center [620, 242] width 12 height 19
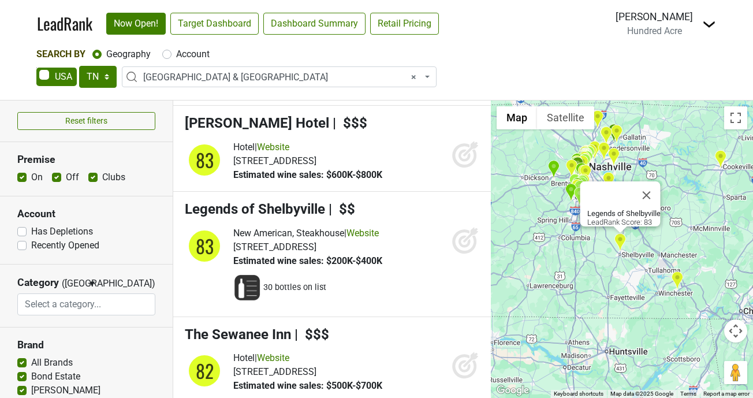
scroll to position [9109, 0]
click at [655, 189] on button "Close" at bounding box center [647, 195] width 28 height 28
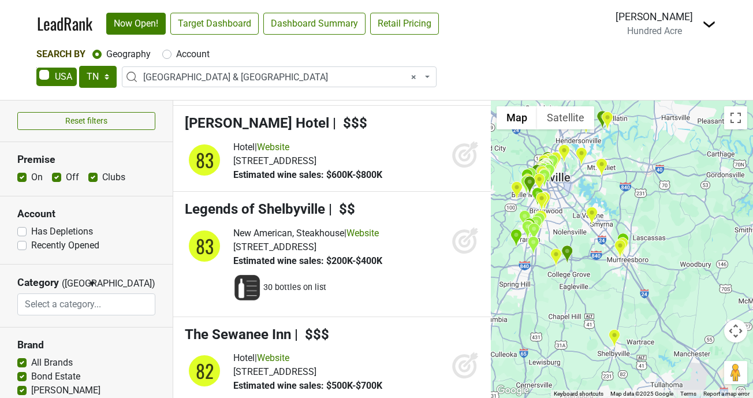
drag, startPoint x: 625, startPoint y: 253, endPoint x: 610, endPoint y: 312, distance: 61.3
click at [610, 312] on div at bounding box center [622, 248] width 262 height 297
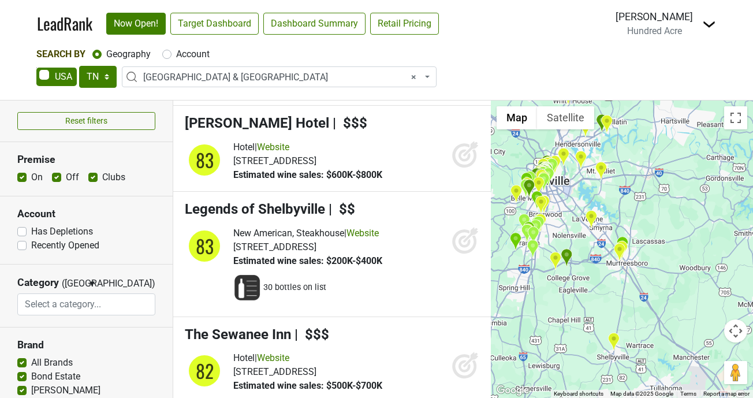
click at [624, 239] on img "Stones River Country Club" at bounding box center [622, 245] width 12 height 19
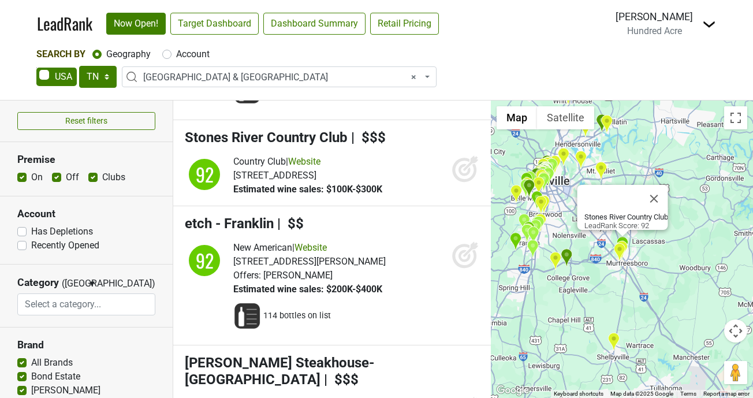
scroll to position [3626, 0]
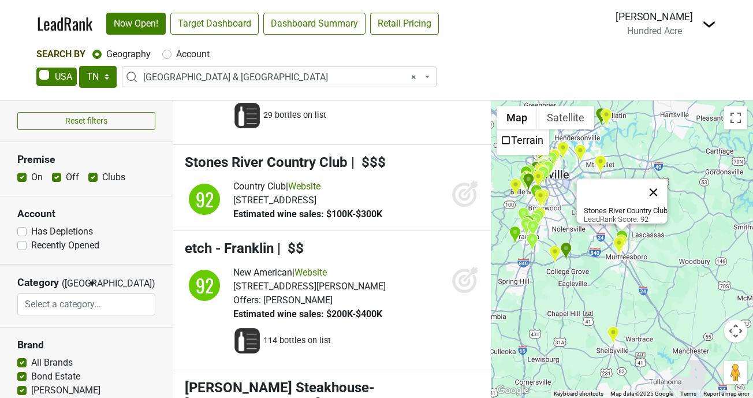
click at [659, 185] on button "Close" at bounding box center [654, 192] width 28 height 28
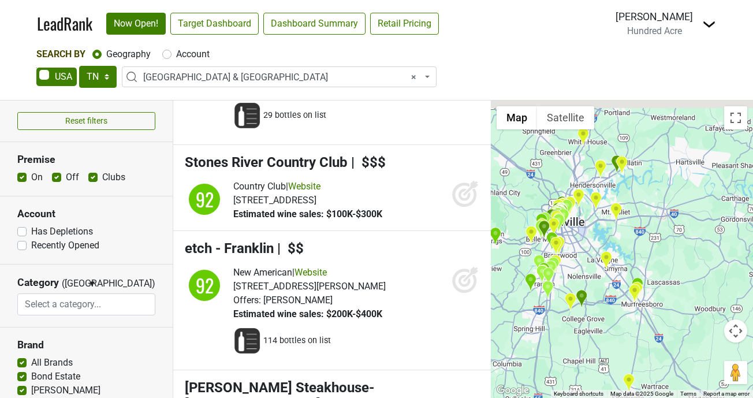
drag, startPoint x: 623, startPoint y: 151, endPoint x: 639, endPoint y: 200, distance: 51.5
click at [639, 200] on div at bounding box center [622, 248] width 262 height 297
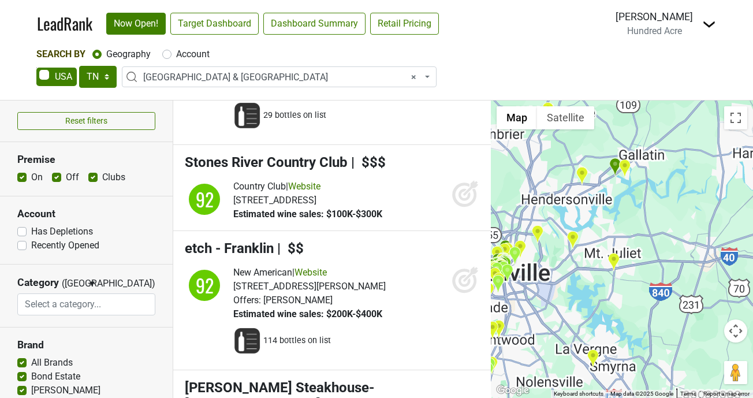
click at [614, 164] on img "Grasslands Club | Foxland" at bounding box center [615, 167] width 12 height 19
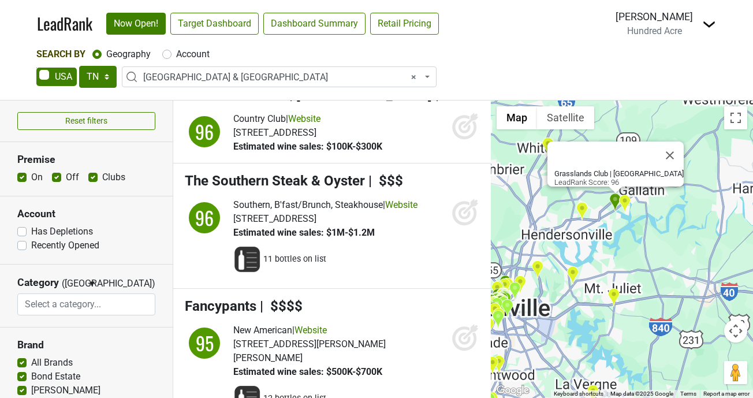
scroll to position [1564, 0]
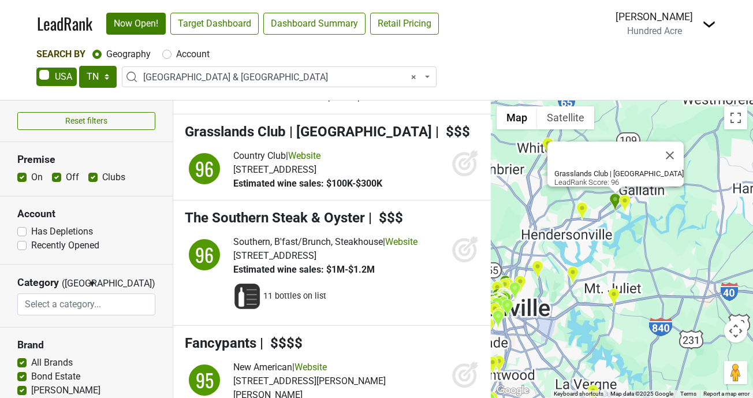
click at [626, 204] on img "Fairvue Plantation" at bounding box center [624, 203] width 12 height 19
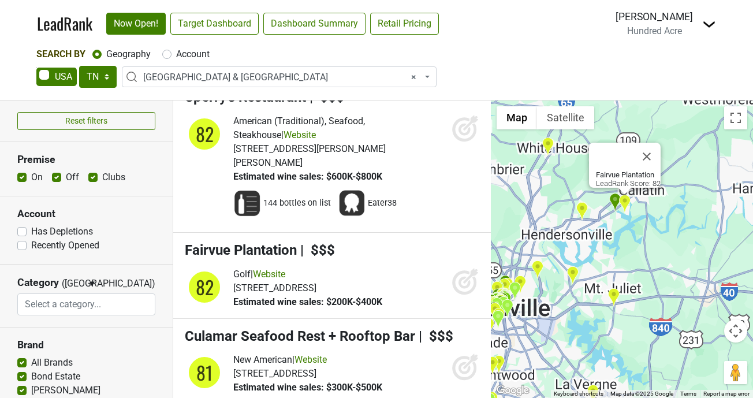
scroll to position [10739, 0]
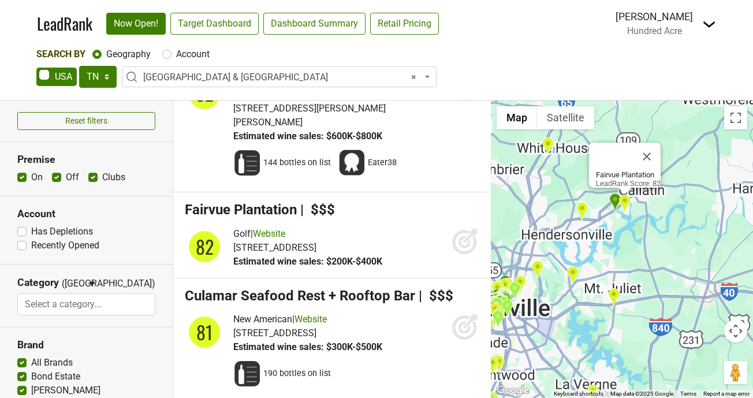
click at [613, 200] on img "Grasslands Club | Foxland" at bounding box center [615, 202] width 12 height 19
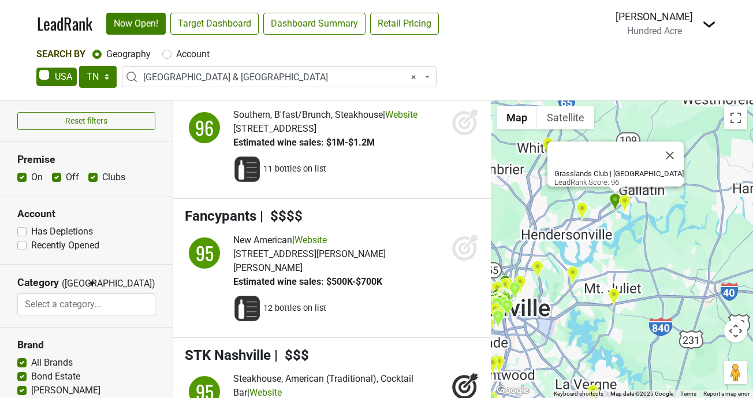
scroll to position [1564, 0]
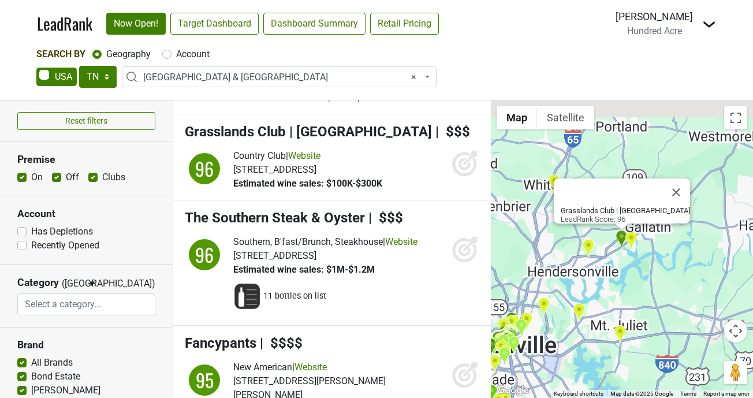
click at [460, 155] on icon at bounding box center [466, 163] width 28 height 28
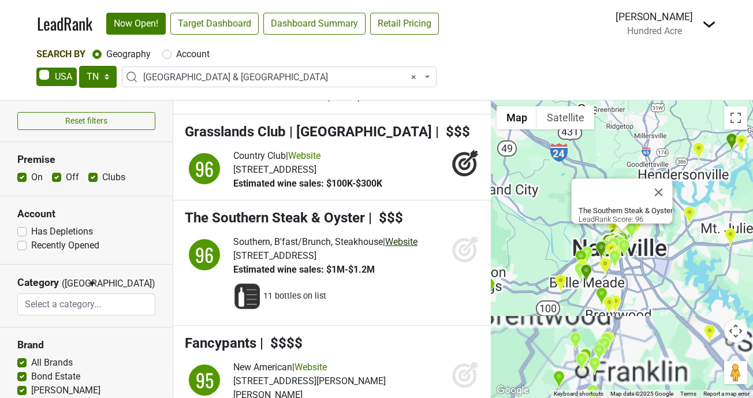
click at [409, 236] on link "Website" at bounding box center [401, 241] width 32 height 11
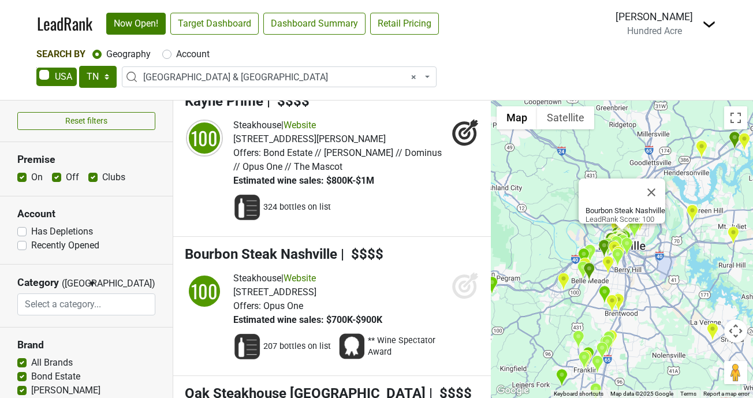
scroll to position [184, 0]
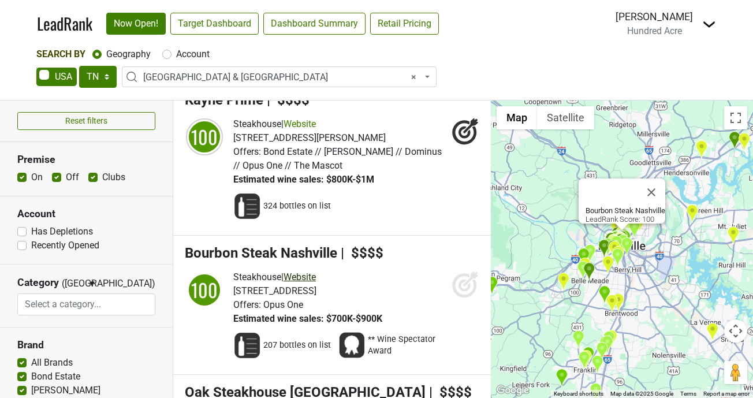
click at [314, 271] on link "Website" at bounding box center [299, 276] width 32 height 11
click at [466, 272] on icon at bounding box center [466, 284] width 28 height 28
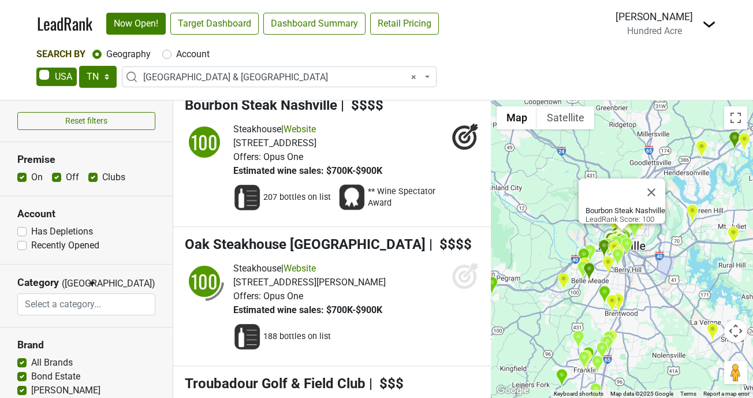
scroll to position [335, 0]
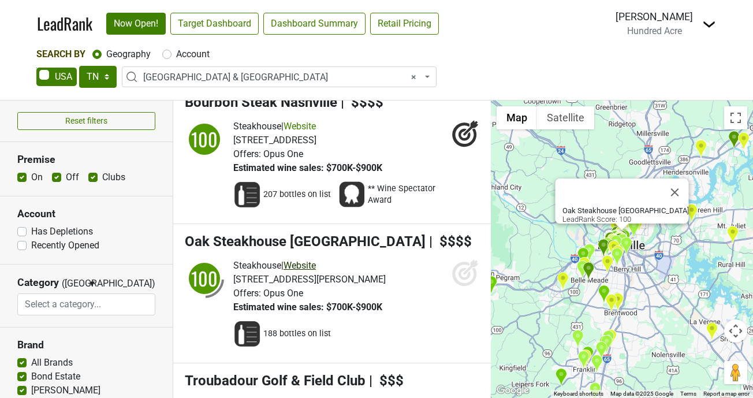
click at [312, 260] on link "Website" at bounding box center [299, 265] width 32 height 11
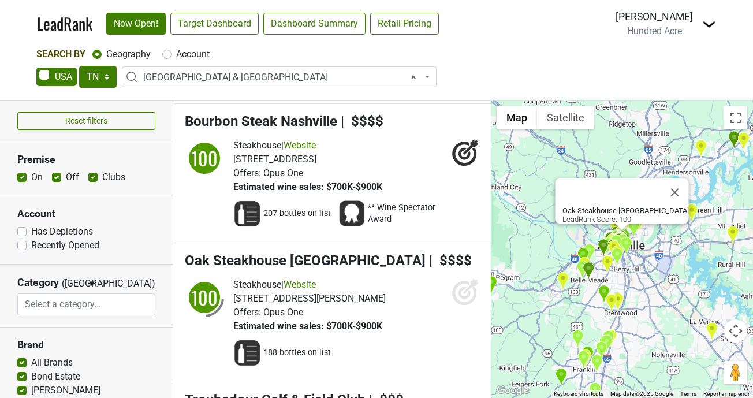
scroll to position [317, 0]
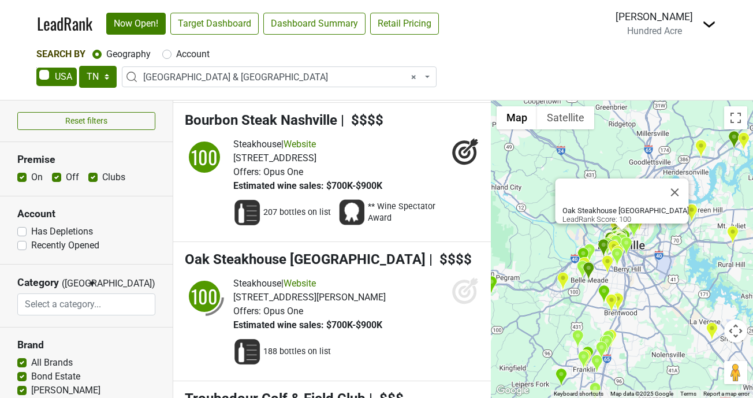
click at [464, 277] on icon at bounding box center [466, 291] width 28 height 28
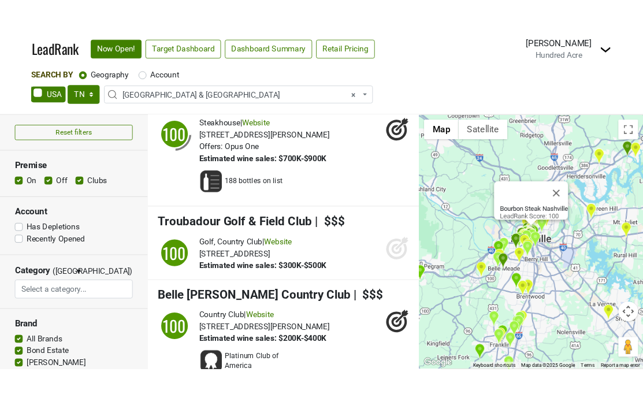
scroll to position [493, 0]
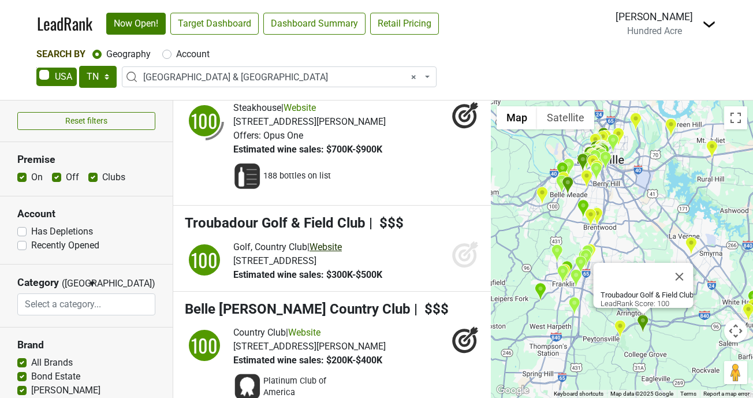
click at [337, 241] on link "Website" at bounding box center [325, 246] width 32 height 11
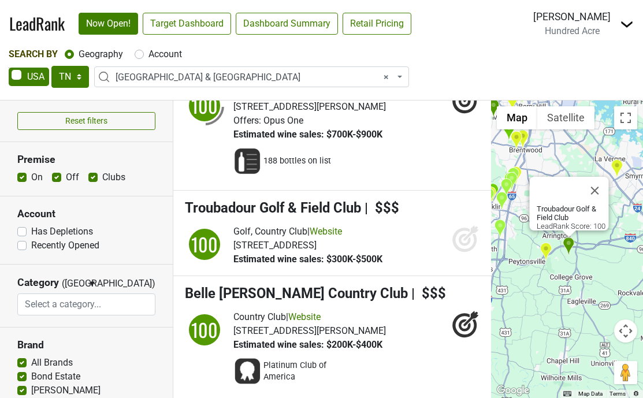
scroll to position [508, 0]
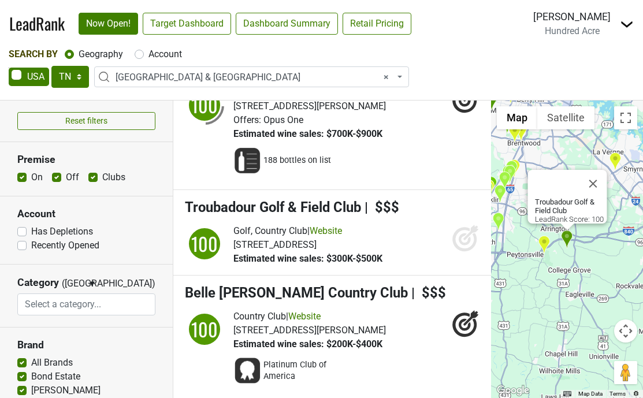
click at [465, 225] on icon at bounding box center [470, 232] width 15 height 15
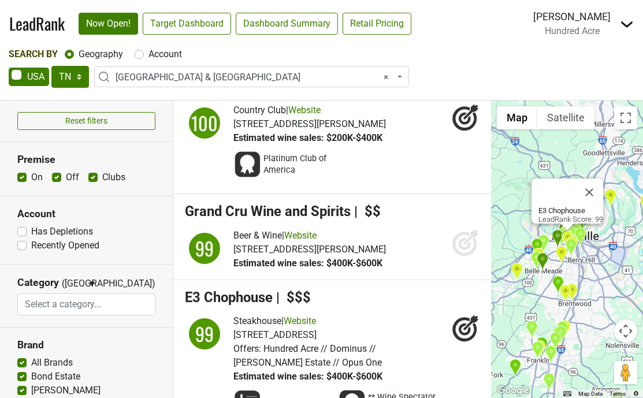
scroll to position [729, 0]
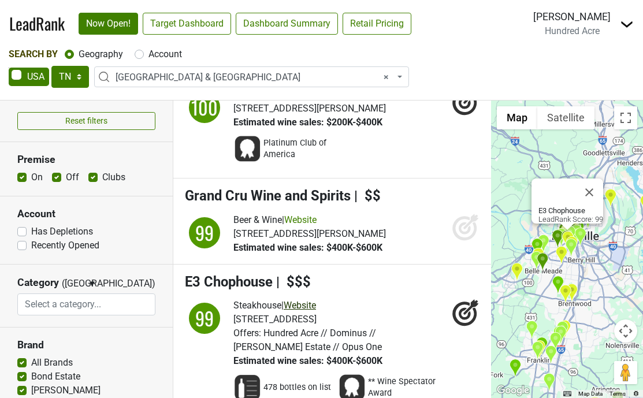
click at [313, 300] on link "Website" at bounding box center [299, 305] width 32 height 11
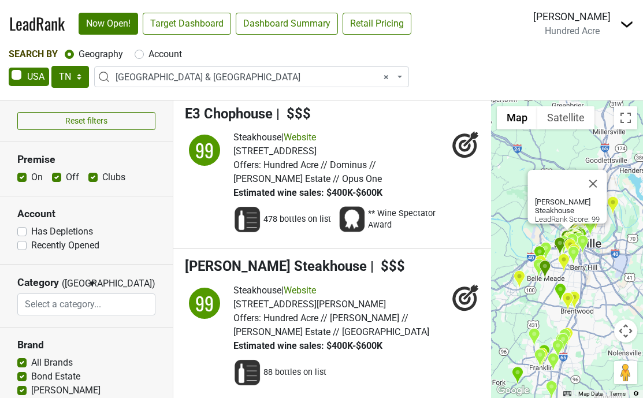
scroll to position [903, 0]
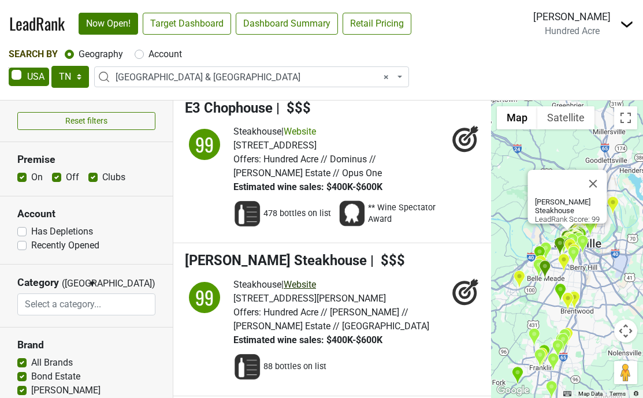
click at [312, 279] on link "Website" at bounding box center [299, 284] width 32 height 11
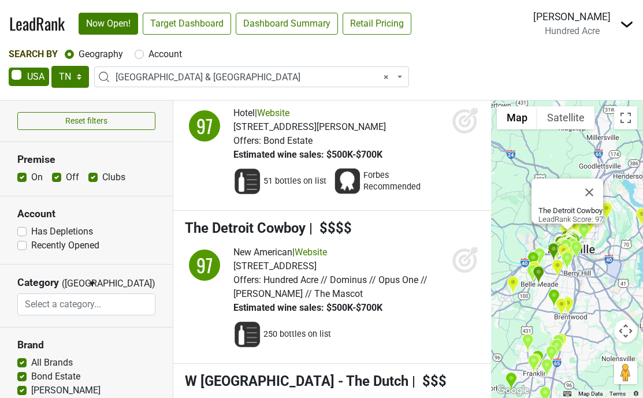
scroll to position [1231, 0]
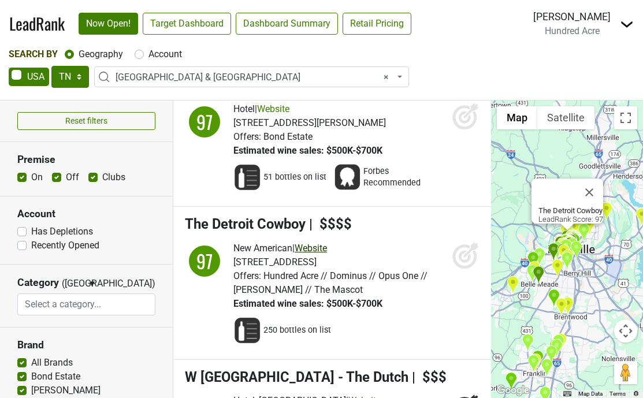
click at [316, 243] on link "Website" at bounding box center [310, 248] width 32 height 11
click at [462, 243] on icon at bounding box center [466, 255] width 28 height 28
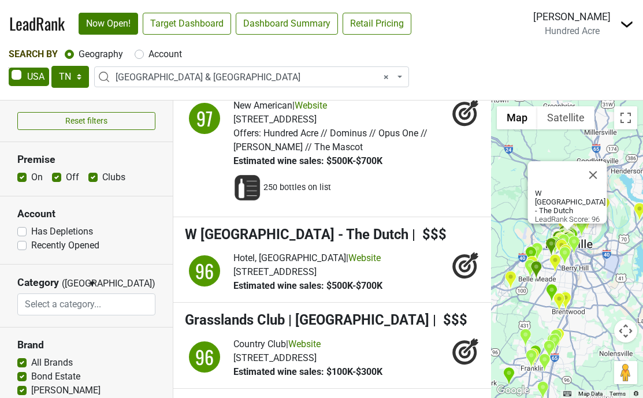
scroll to position [1378, 0]
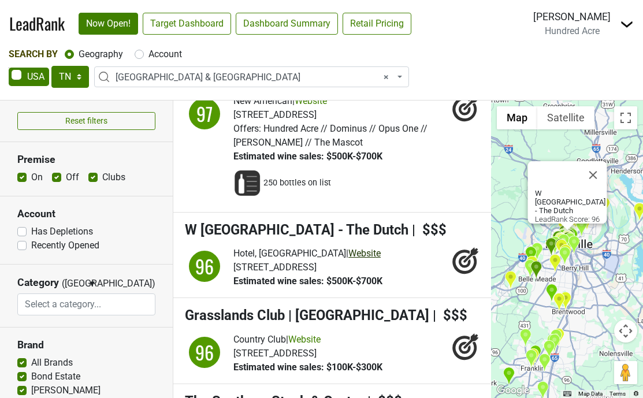
click at [348, 248] on link "Website" at bounding box center [364, 253] width 32 height 11
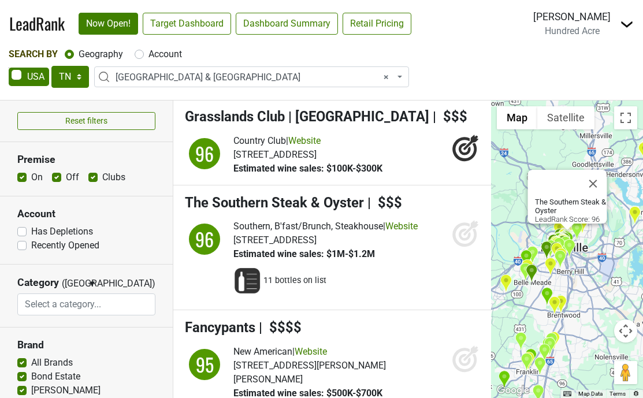
scroll to position [1580, 0]
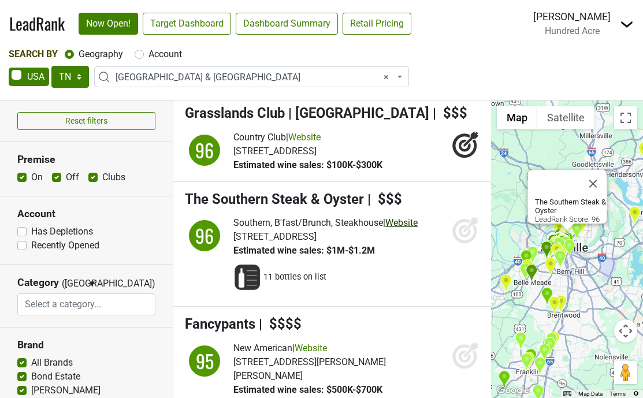
click at [408, 217] on link "Website" at bounding box center [401, 222] width 32 height 11
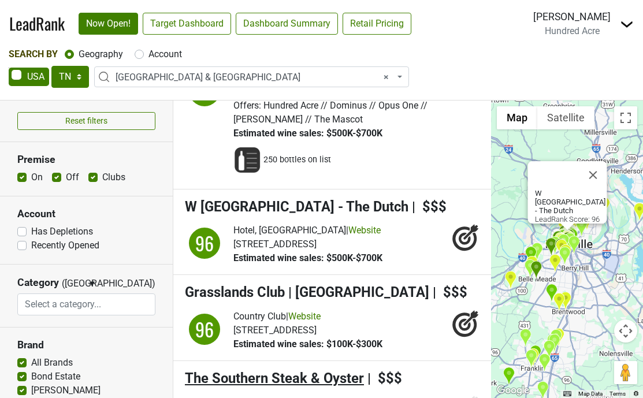
scroll to position [1384, 0]
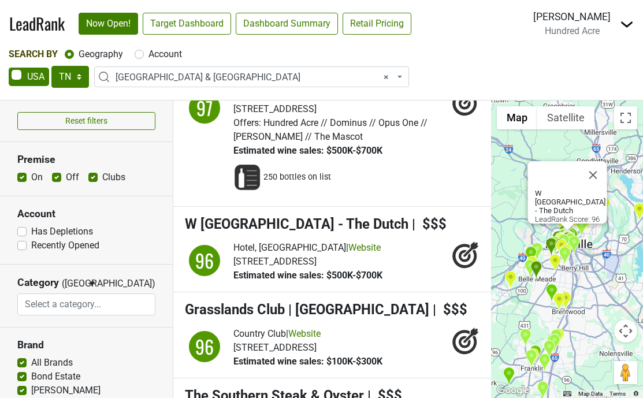
click at [462, 250] on icon at bounding box center [464, 256] width 12 height 12
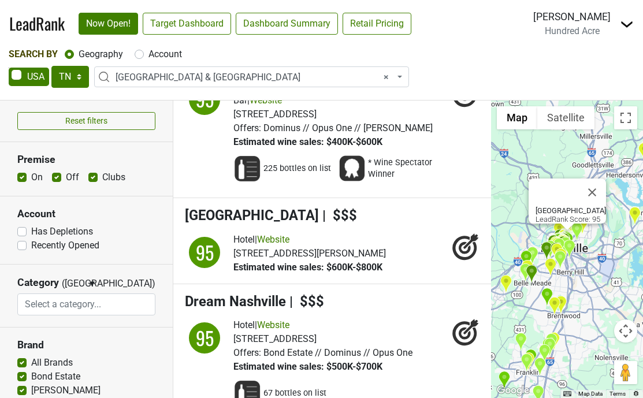
scroll to position [1987, 0]
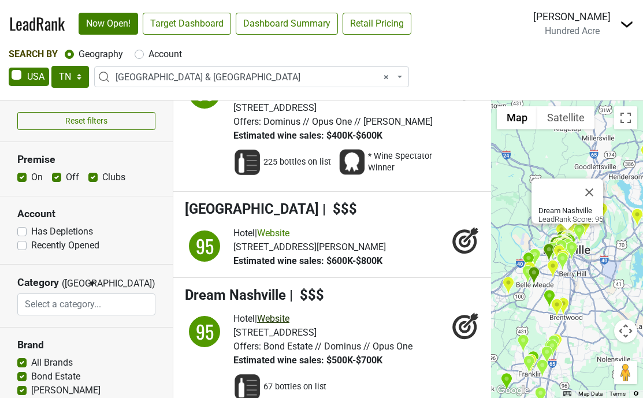
click at [285, 313] on link "Website" at bounding box center [273, 318] width 32 height 11
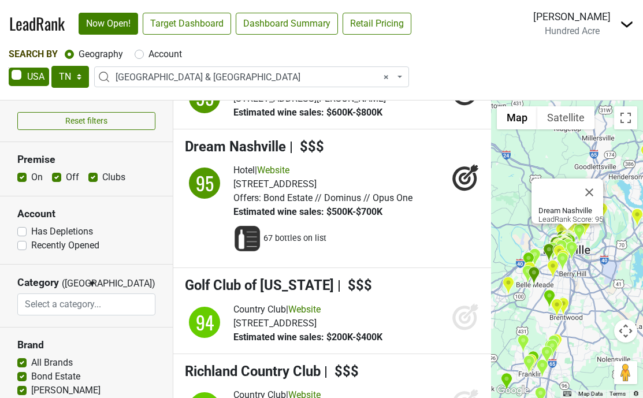
scroll to position [2145, 0]
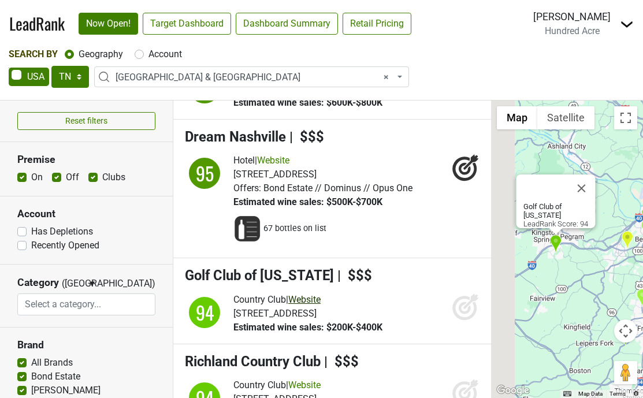
click at [314, 294] on link "Website" at bounding box center [304, 299] width 32 height 11
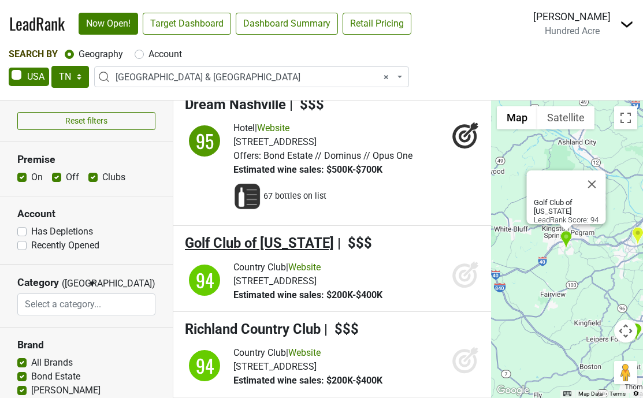
scroll to position [2177, 0]
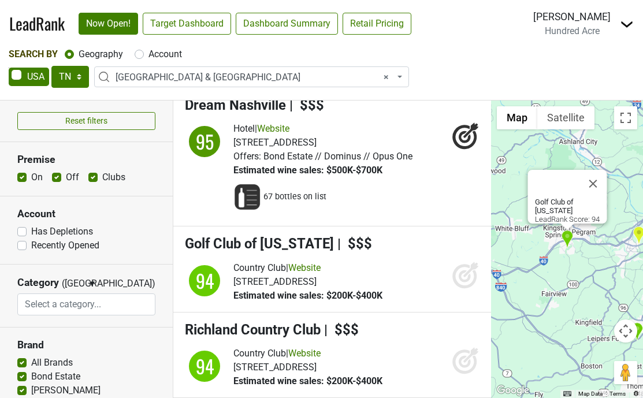
click at [467, 261] on icon at bounding box center [466, 275] width 28 height 28
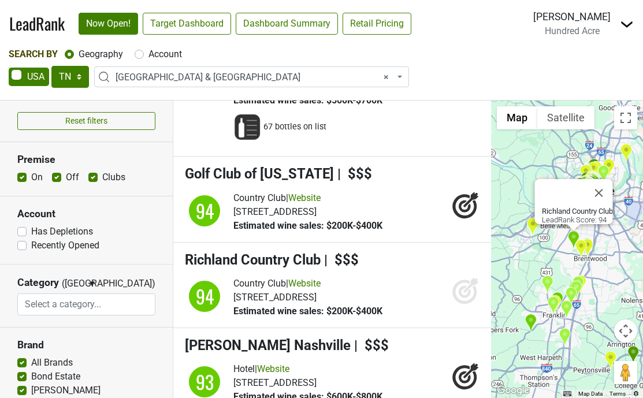
scroll to position [2250, 0]
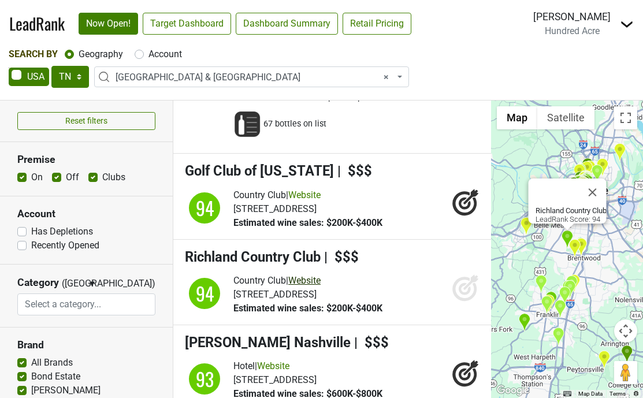
click at [320, 275] on link "Website" at bounding box center [304, 280] width 32 height 11
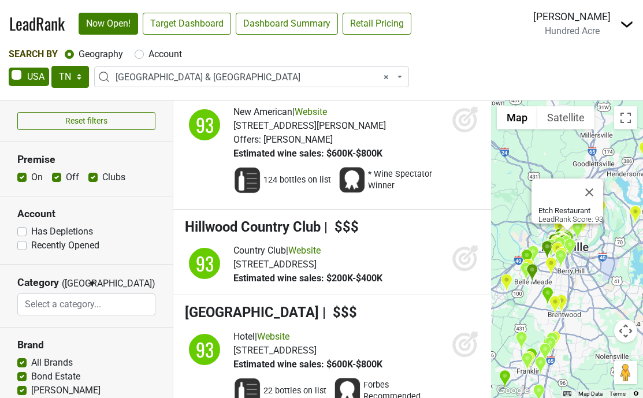
scroll to position [2633, 0]
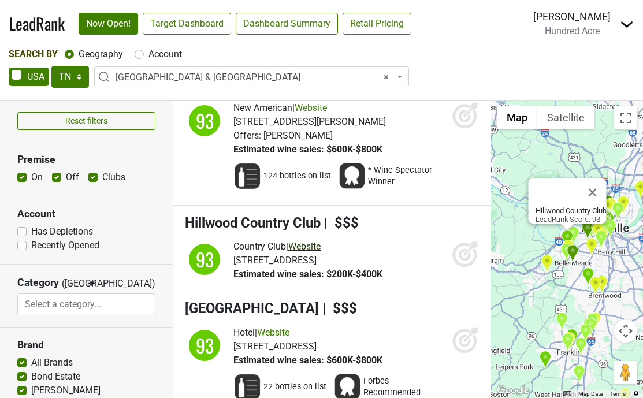
click at [319, 241] on link "Website" at bounding box center [304, 246] width 32 height 11
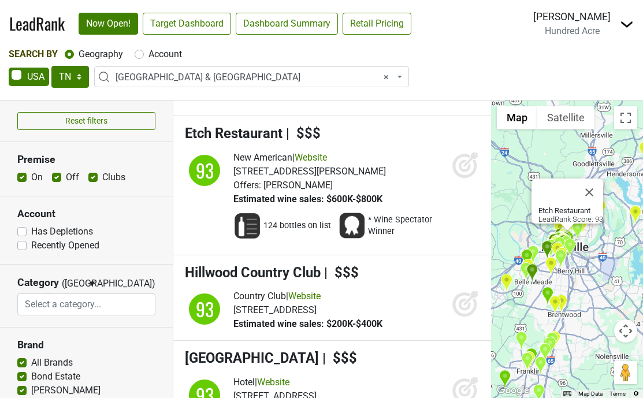
scroll to position [2584, 0]
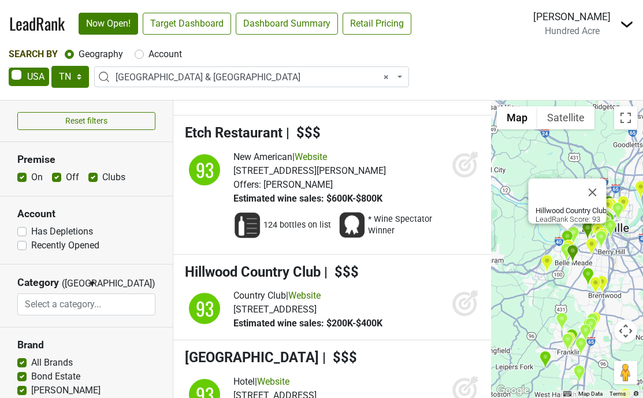
click at [464, 289] on icon at bounding box center [466, 303] width 28 height 28
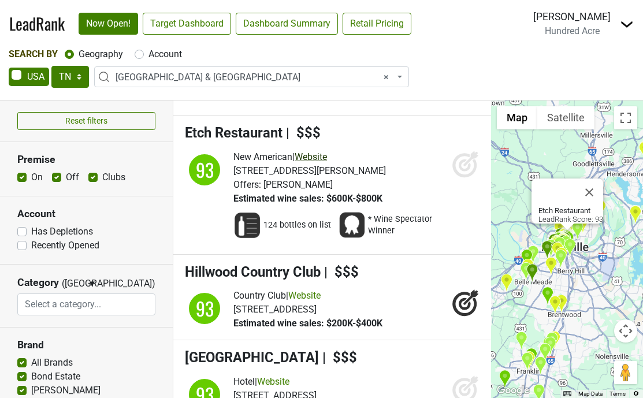
click at [324, 151] on link "Website" at bounding box center [310, 156] width 32 height 11
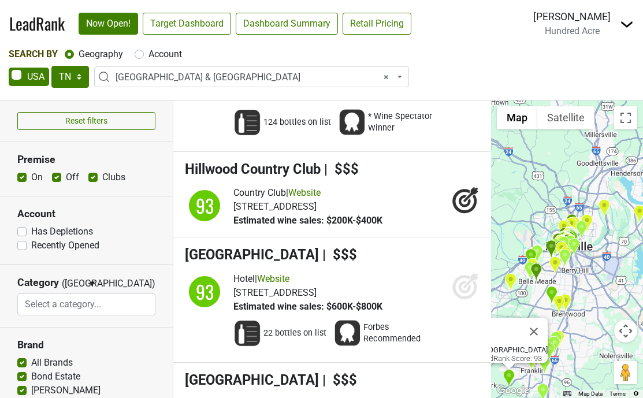
scroll to position [2689, 0]
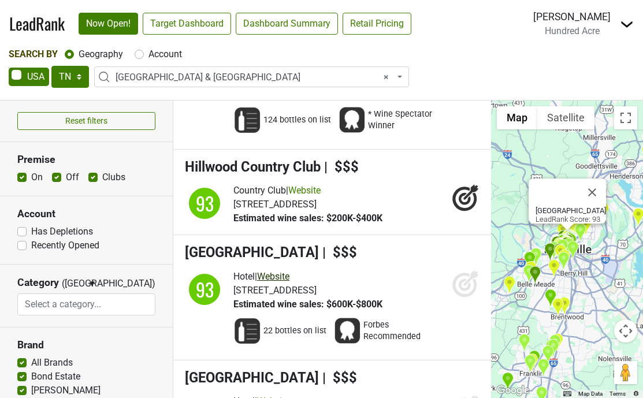
click at [279, 271] on link "Website" at bounding box center [273, 276] width 32 height 11
click at [462, 279] on icon at bounding box center [464, 285] width 12 height 12
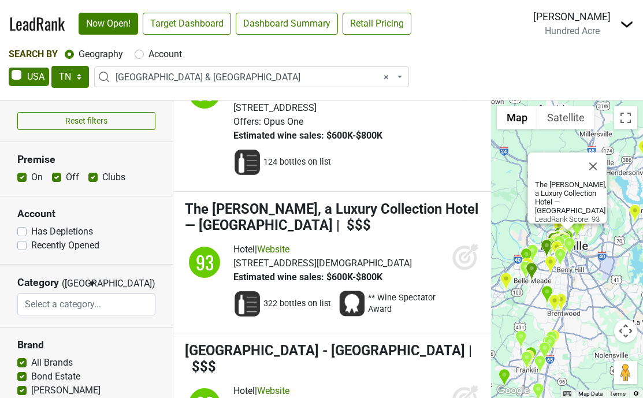
scroll to position [3139, 0]
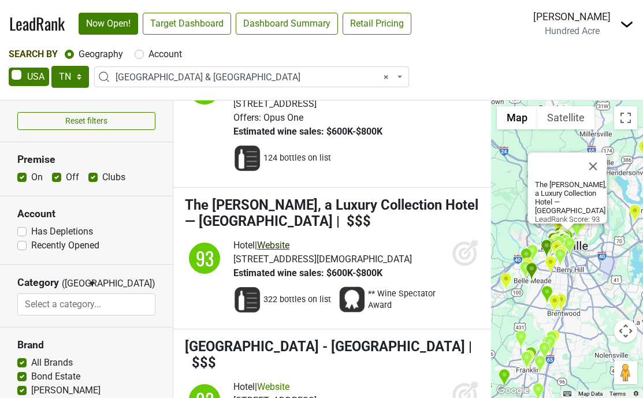
click at [289, 240] on link "Website" at bounding box center [273, 245] width 32 height 11
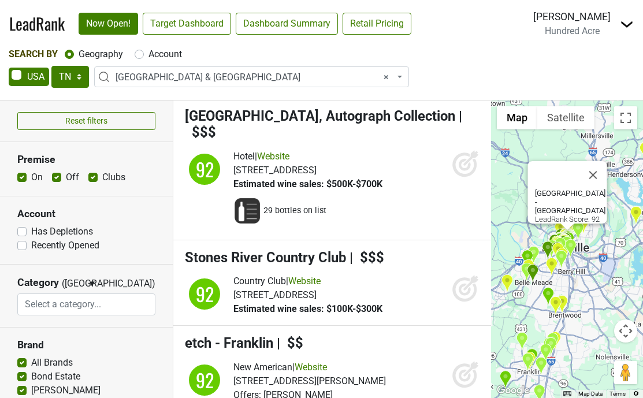
scroll to position [3526, 0]
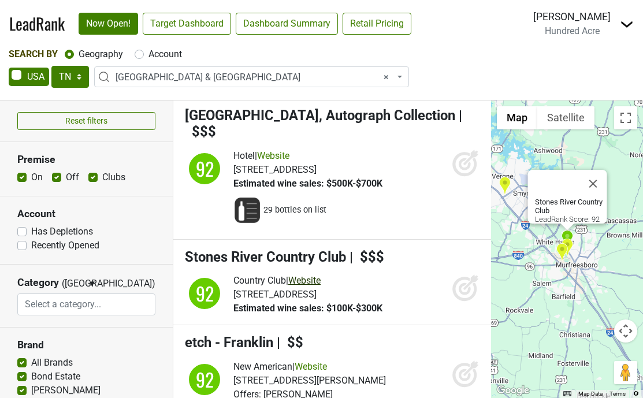
click at [320, 275] on link "Website" at bounding box center [304, 280] width 32 height 11
click at [465, 274] on icon at bounding box center [466, 288] width 28 height 28
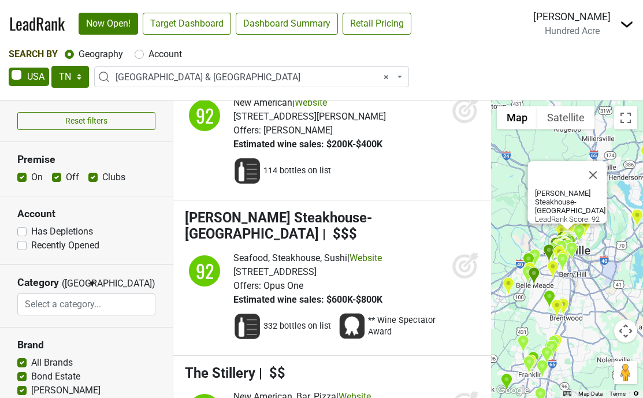
scroll to position [3790, 0]
click at [461, 259] on icon at bounding box center [464, 265] width 12 height 12
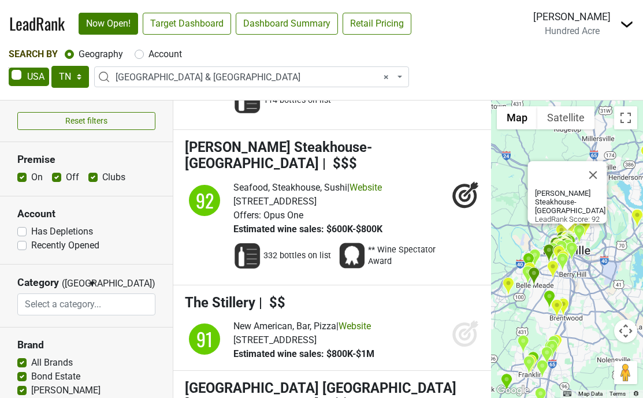
scroll to position [3867, 0]
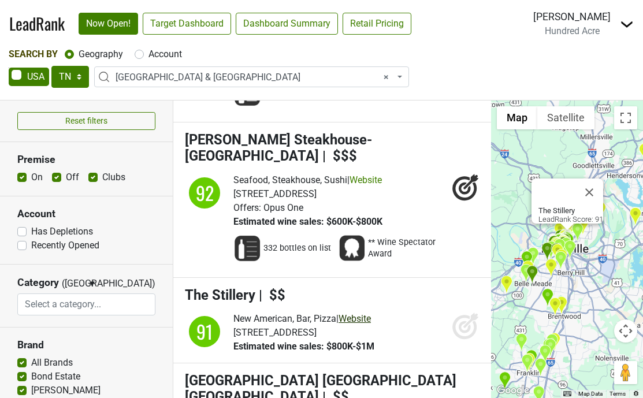
click at [370, 313] on link "Website" at bounding box center [354, 318] width 32 height 11
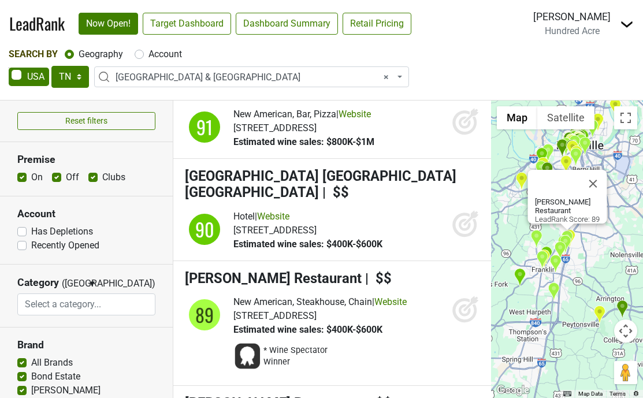
scroll to position [4069, 0]
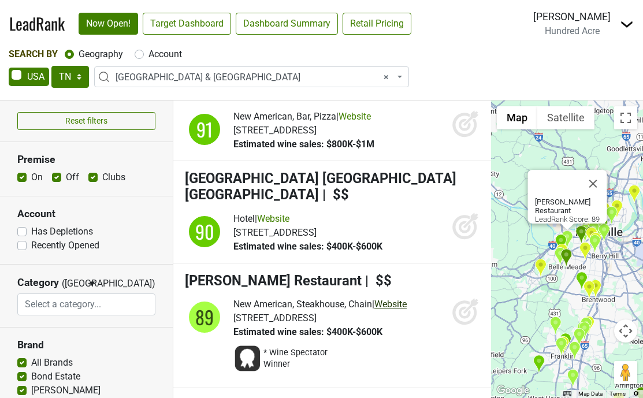
click at [397, 299] on link "Website" at bounding box center [390, 304] width 32 height 11
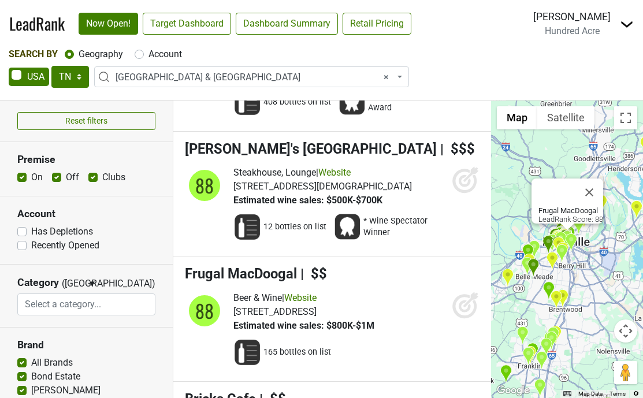
scroll to position [4783, 0]
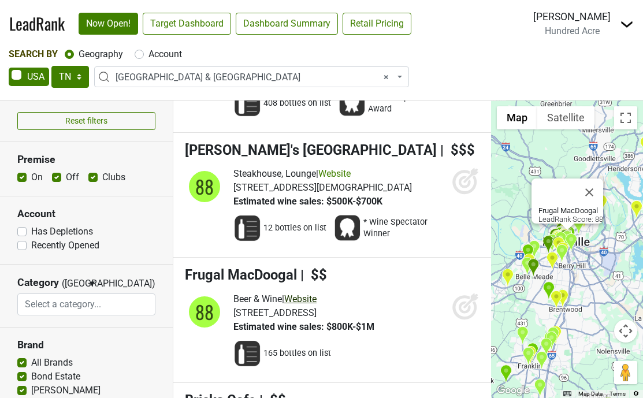
click at [316, 293] on link "Website" at bounding box center [300, 298] width 32 height 11
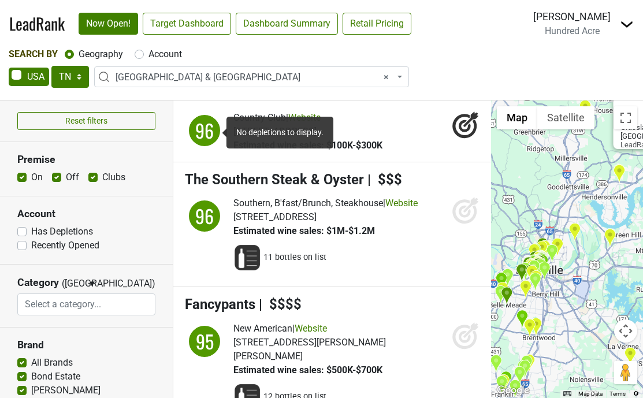
scroll to position [1613, 0]
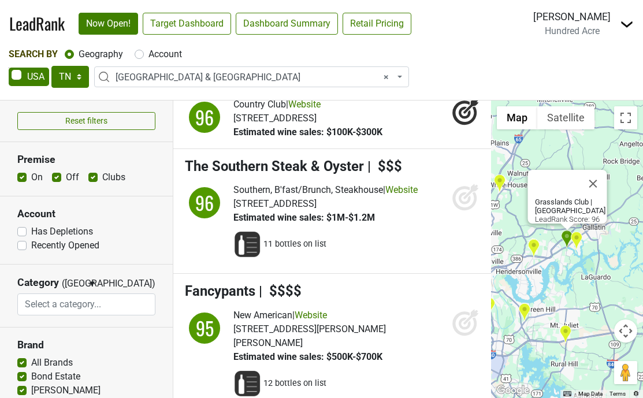
click at [157, 51] on label "Account" at bounding box center [164, 54] width 33 height 14
click at [144, 51] on input "Account" at bounding box center [139, 53] width 9 height 12
radio input "true"
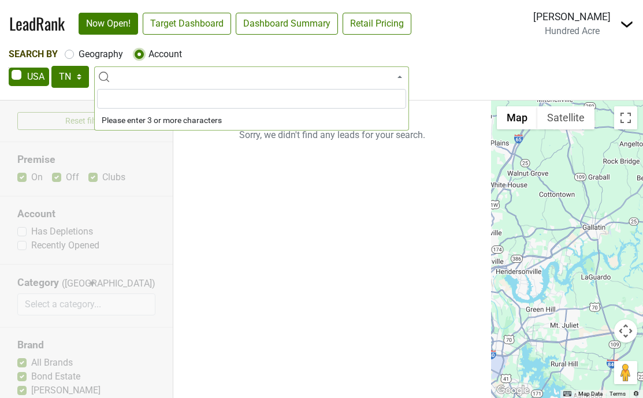
select select
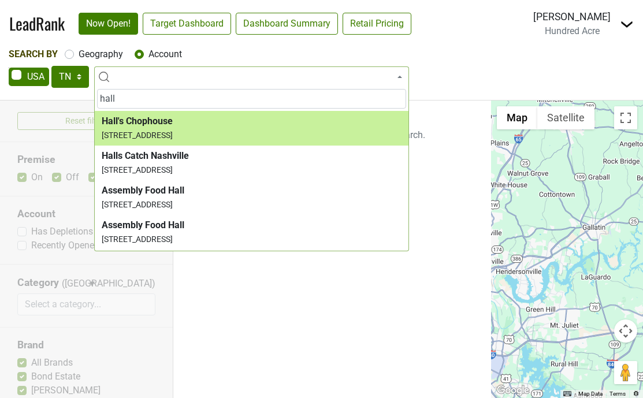
type input "hall"
select select "123865719"
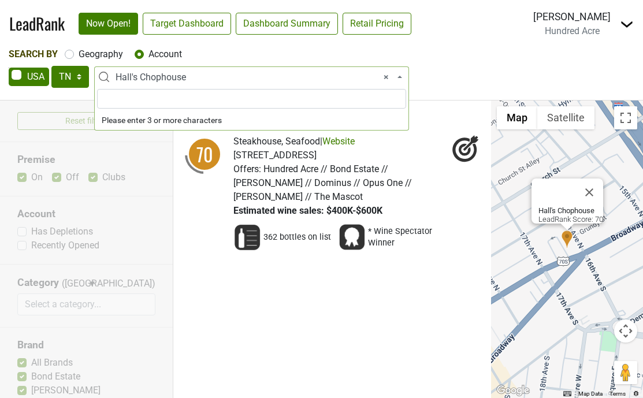
click at [189, 74] on span "× Hall's Chophouse" at bounding box center [254, 77] width 279 height 14
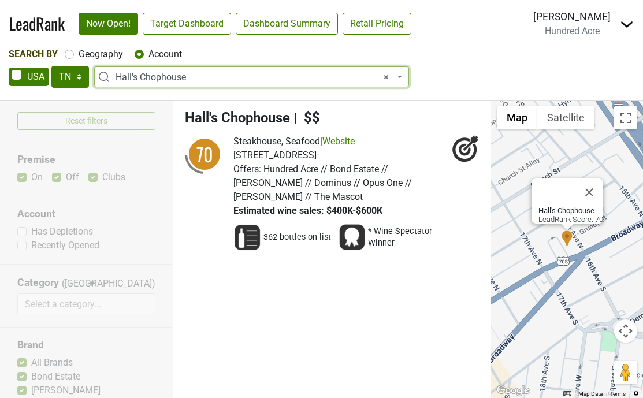
click at [189, 74] on span "× Hall's Chophouse" at bounding box center [254, 77] width 279 height 14
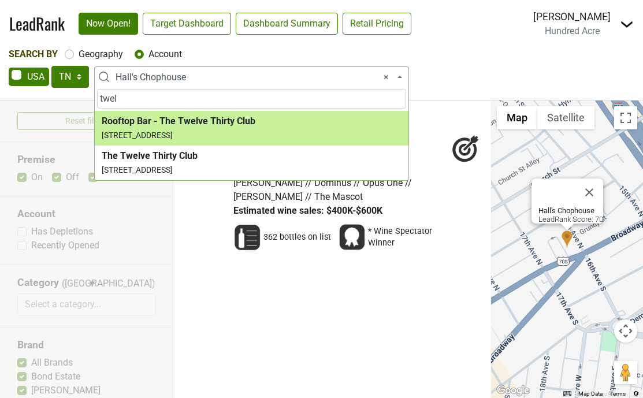
type input "twel"
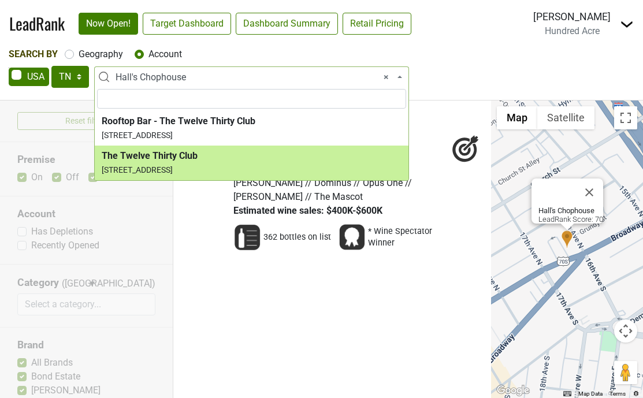
select select "124211417"
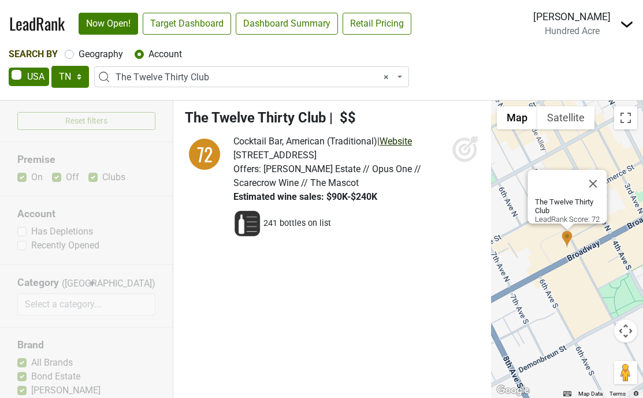
click at [409, 144] on link "Website" at bounding box center [395, 141] width 32 height 11
